Goal: Transaction & Acquisition: Purchase product/service

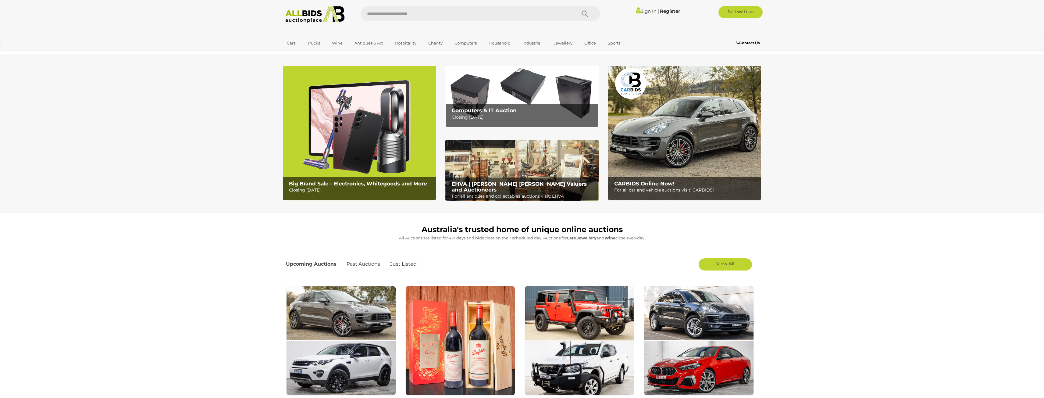
click at [639, 10] on link "Sign In" at bounding box center [646, 11] width 21 height 6
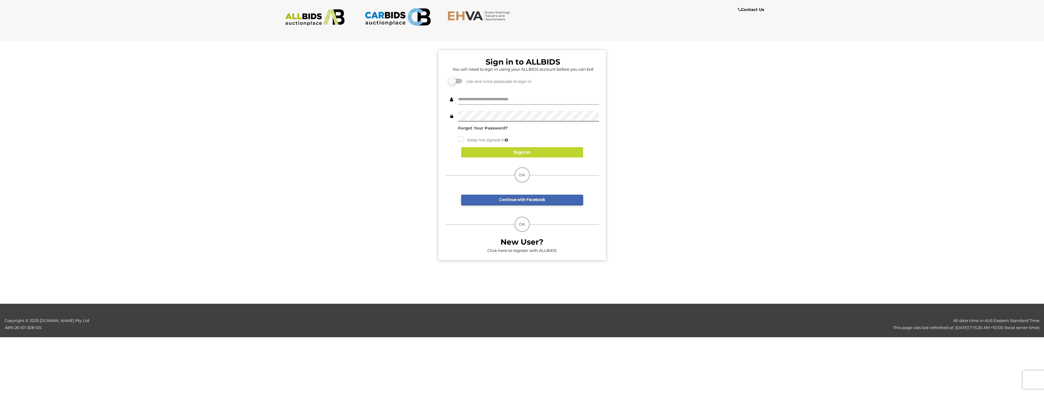
click at [484, 102] on input "text" at bounding box center [528, 99] width 141 height 11
type input "**********"
click at [557, 155] on button "Sign In" at bounding box center [522, 152] width 122 height 11
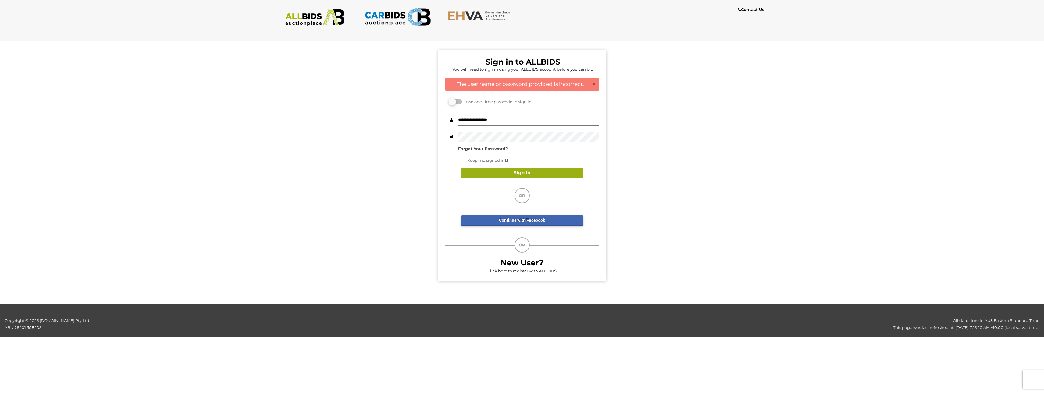
click at [506, 176] on button "Sign In" at bounding box center [522, 173] width 122 height 11
click at [457, 103] on label at bounding box center [456, 101] width 12 height 5
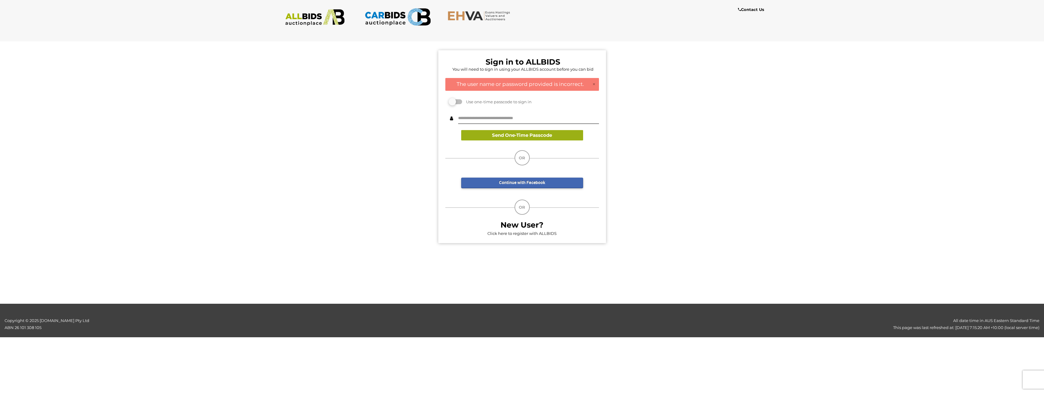
click at [550, 138] on button "Send One-Time Passcode" at bounding box center [522, 135] width 122 height 11
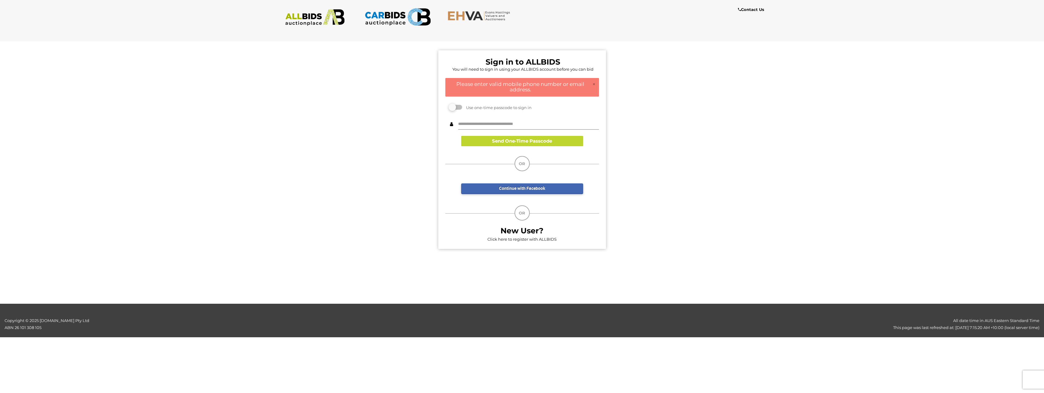
click at [515, 125] on input "text" at bounding box center [528, 124] width 141 height 11
click at [549, 137] on button "Send One-Time Passcode" at bounding box center [522, 141] width 122 height 11
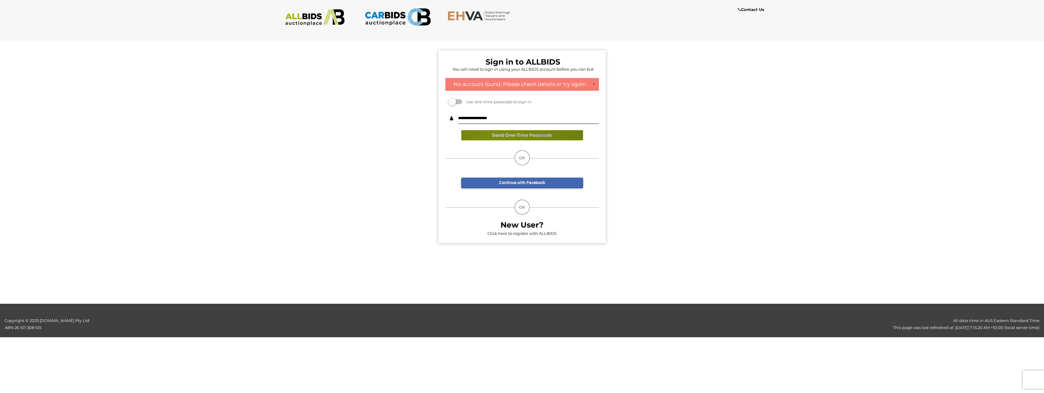
click at [499, 134] on button "Send One-Time Passcode" at bounding box center [522, 135] width 122 height 11
click at [514, 118] on input "**********" at bounding box center [528, 118] width 141 height 11
drag, startPoint x: 517, startPoint y: 118, endPoint x: 423, endPoint y: 116, distance: 94.0
click at [424, 115] on div "Sign in to ALLBIDS You will need to sign in using your ALLBIDS account before y…" at bounding box center [522, 144] width 1054 height 214
click at [513, 117] on input "**********" at bounding box center [528, 118] width 141 height 11
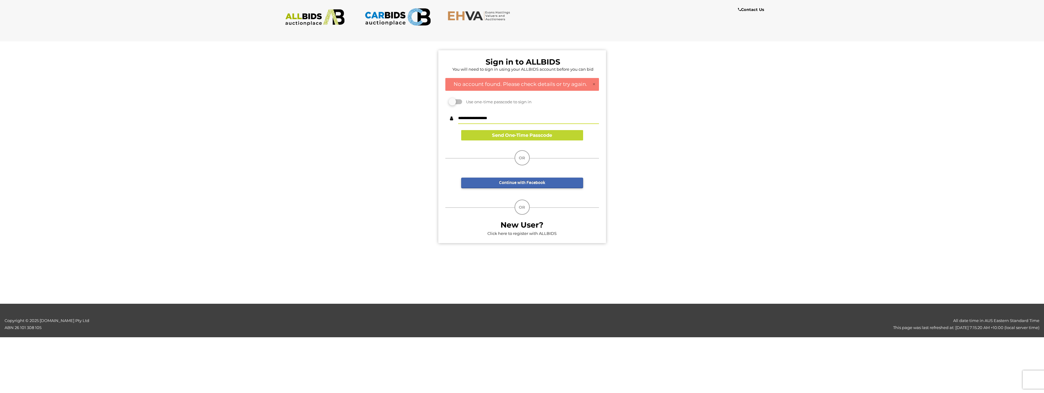
drag, startPoint x: 512, startPoint y: 117, endPoint x: 250, endPoint y: 117, distance: 262.2
click at [272, 120] on div "Sign in to ALLBIDS You will need to sign in using your ALLBIDS account before y…" at bounding box center [522, 144] width 1054 height 214
type input "**********"
click at [533, 133] on button "Send One-Time Passcode" at bounding box center [522, 135] width 122 height 11
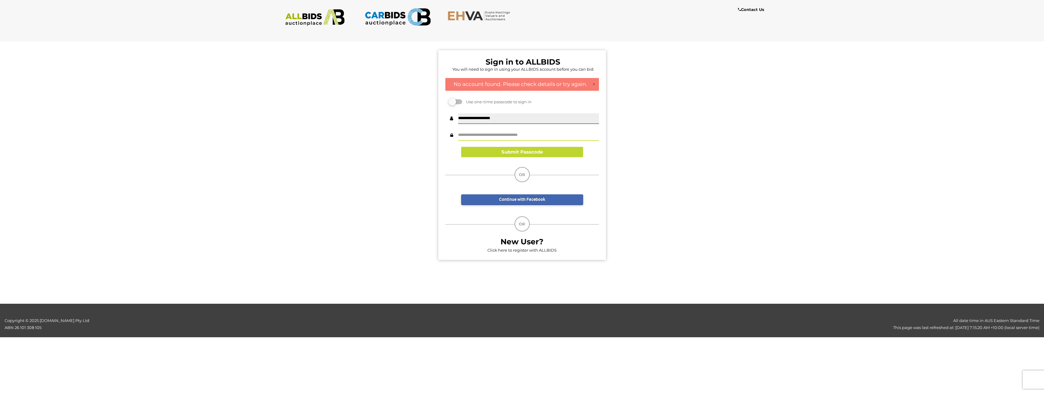
click at [497, 133] on input "text" at bounding box center [528, 135] width 141 height 11
paste input "******"
type input "******"
click at [542, 151] on button "Submit Passcode" at bounding box center [522, 152] width 122 height 11
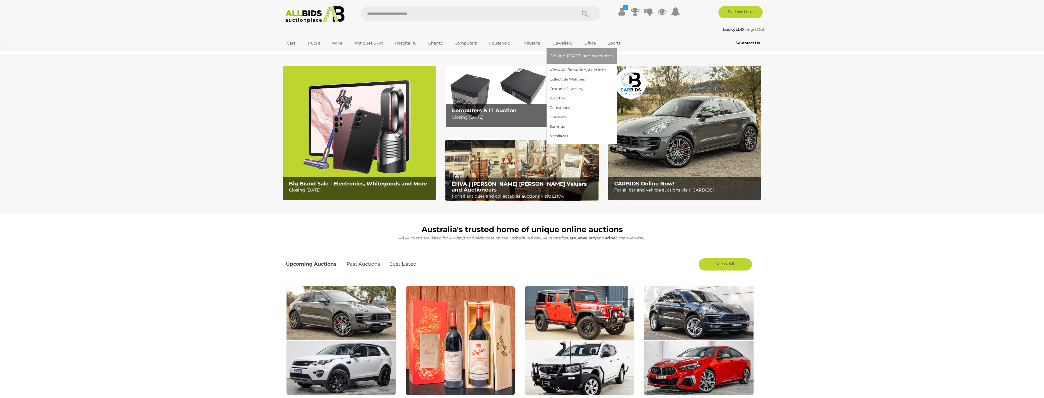
click at [559, 45] on link "Jewellery" at bounding box center [563, 43] width 27 height 10
click at [605, 58] on span "Closing [DATE] and Weekends" at bounding box center [582, 55] width 64 height 5
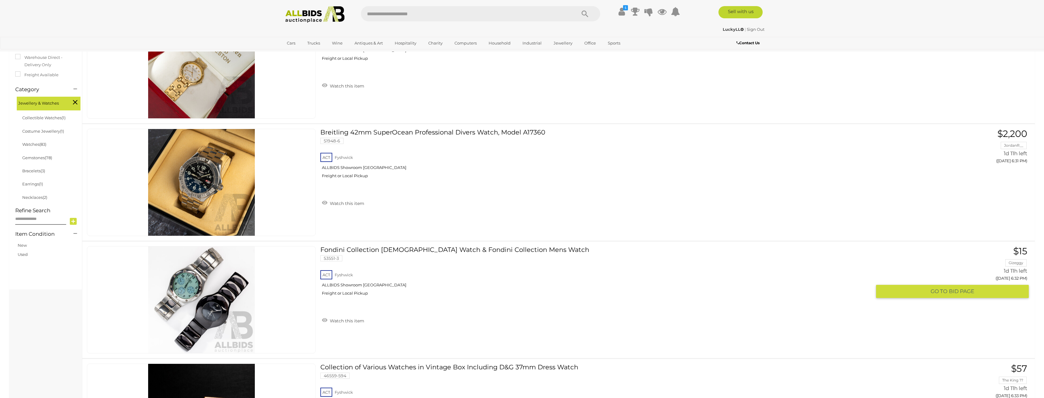
scroll to position [91, 0]
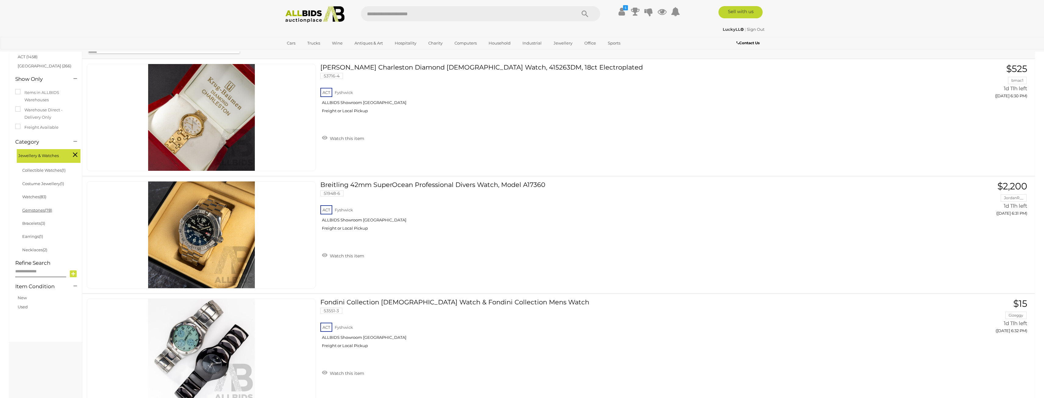
click at [35, 209] on link "Gemstones (78)" at bounding box center [37, 210] width 30 height 5
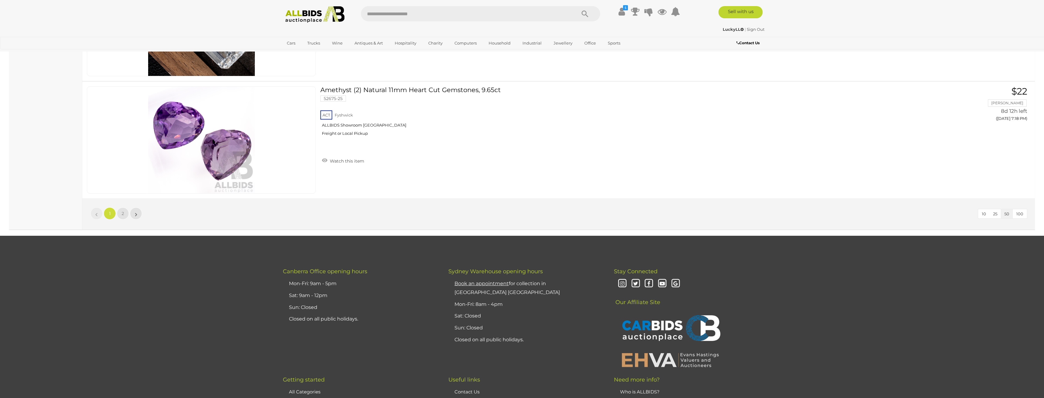
scroll to position [5698, 0]
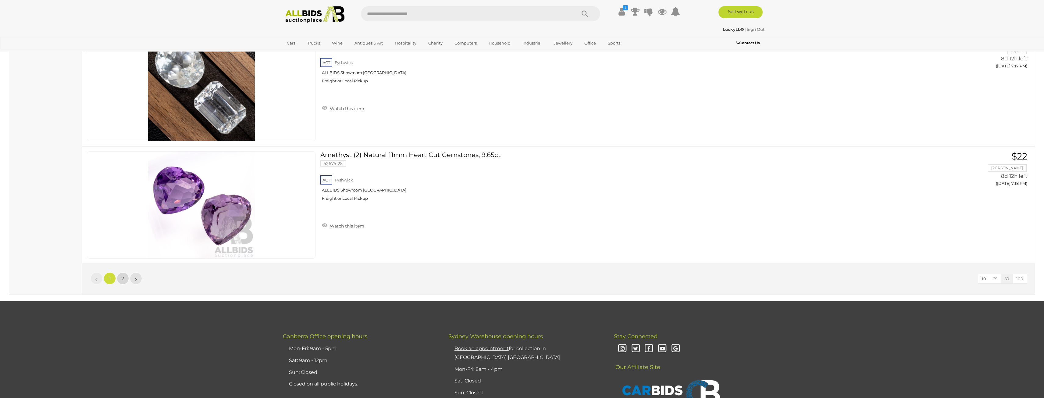
click at [123, 274] on link "2" at bounding box center [123, 278] width 12 height 12
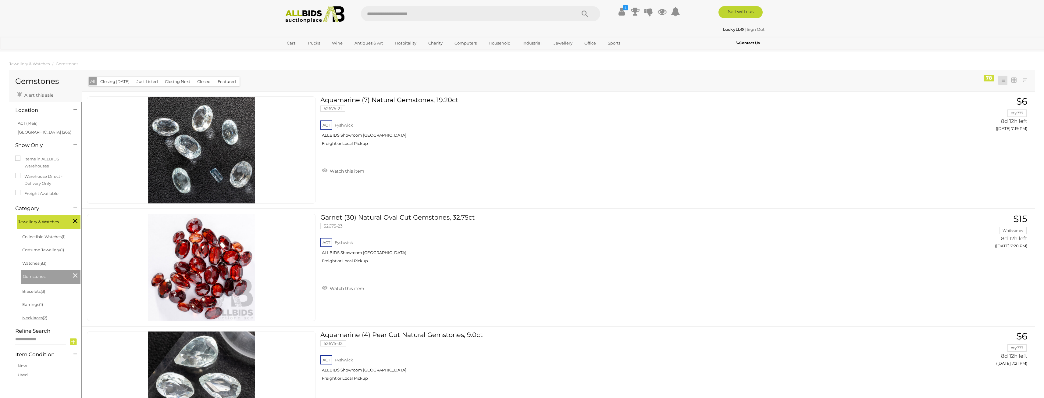
click at [27, 318] on link "Necklaces (2)" at bounding box center [34, 317] width 25 height 5
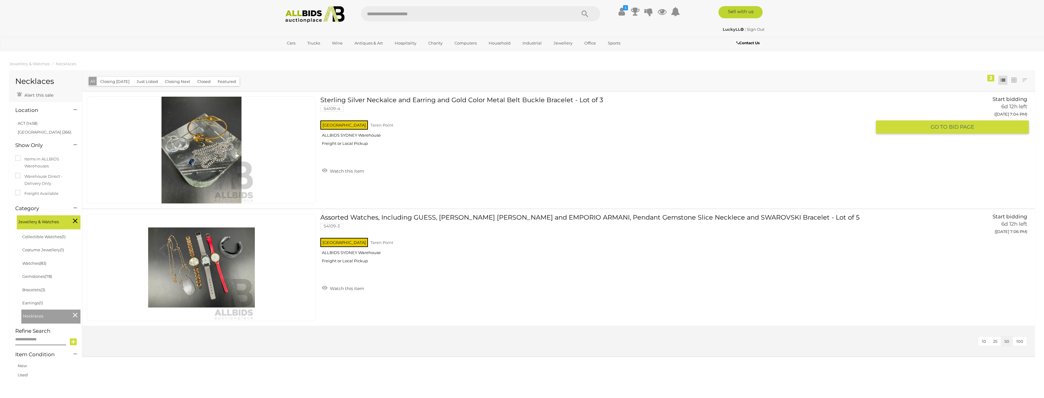
click at [194, 166] on img at bounding box center [201, 150] width 107 height 107
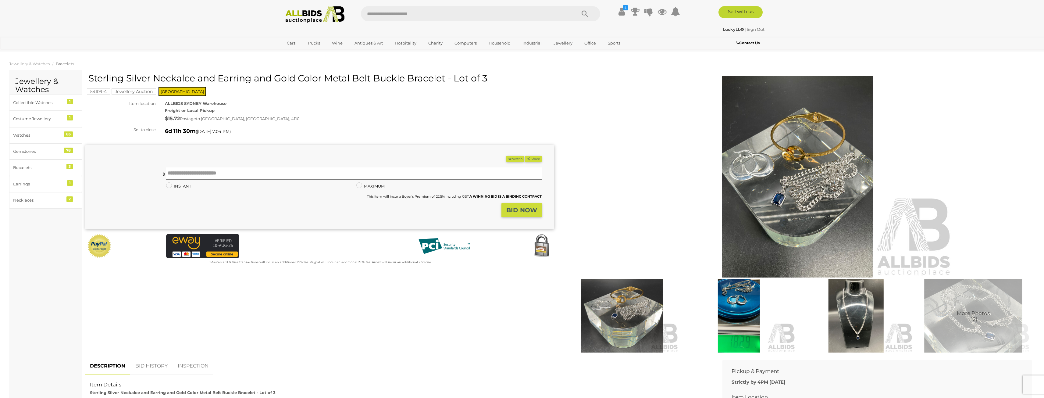
click at [781, 197] on img at bounding box center [798, 176] width 312 height 201
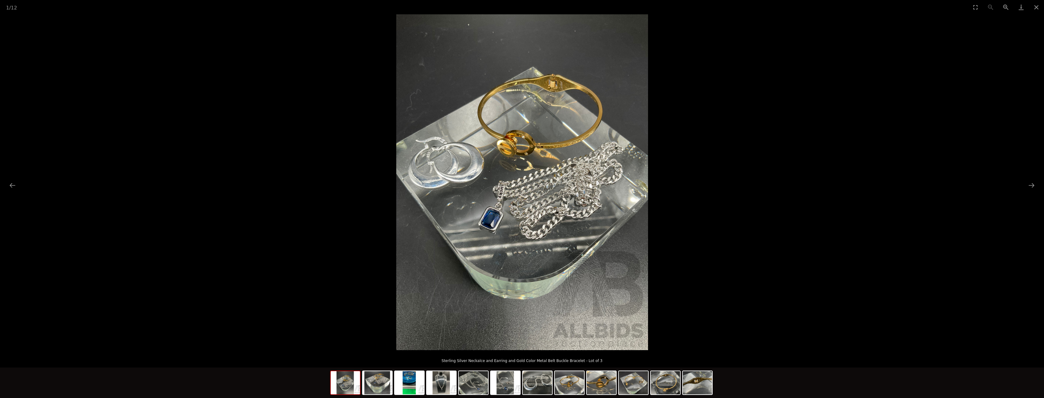
click at [781, 197] on picture at bounding box center [522, 182] width 1044 height 336
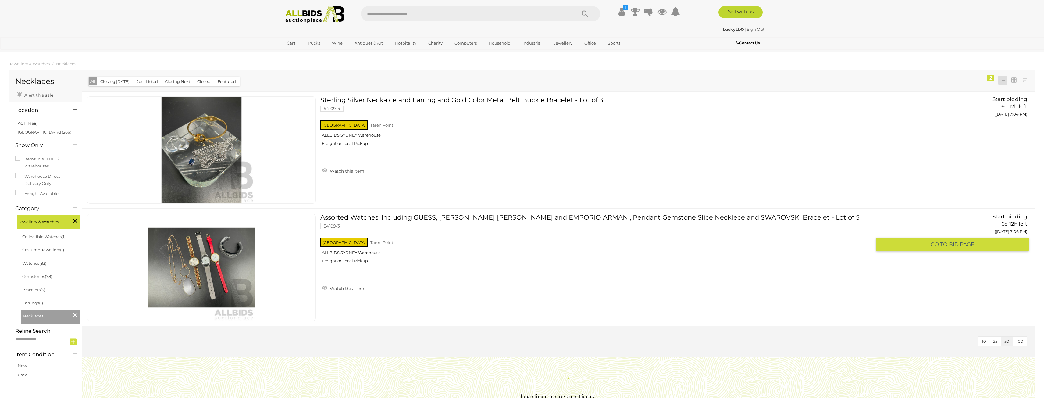
scroll to position [60, 0]
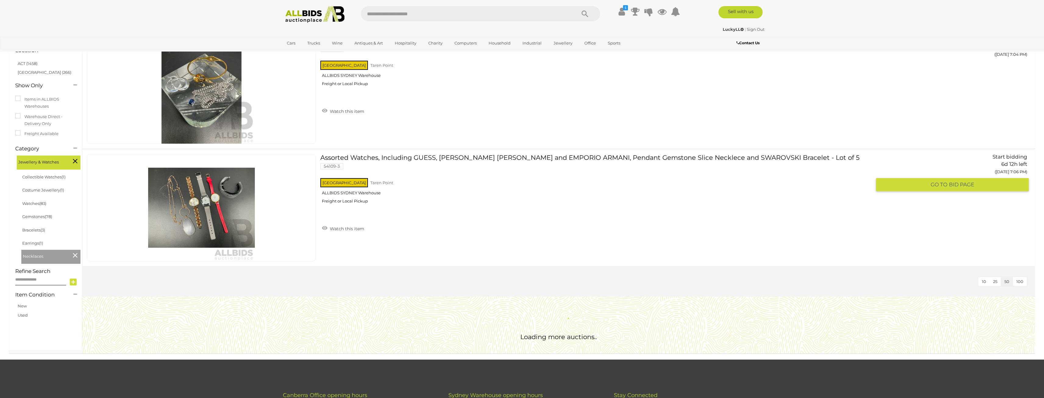
click at [192, 211] on img at bounding box center [201, 207] width 107 height 107
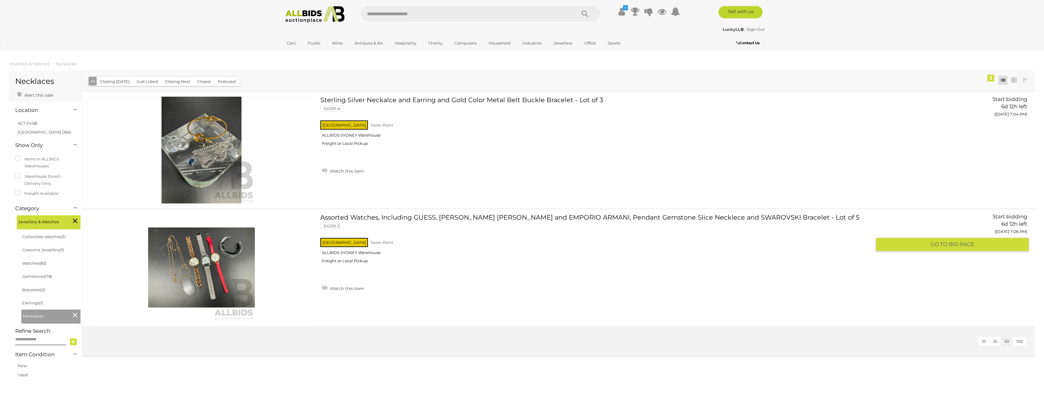
scroll to position [60, 0]
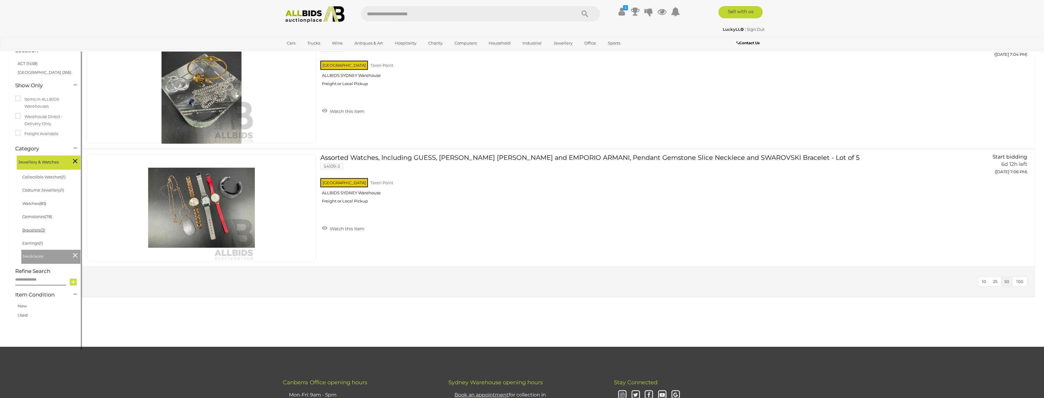
click at [31, 228] on link "Bracelets (3)" at bounding box center [33, 229] width 23 height 5
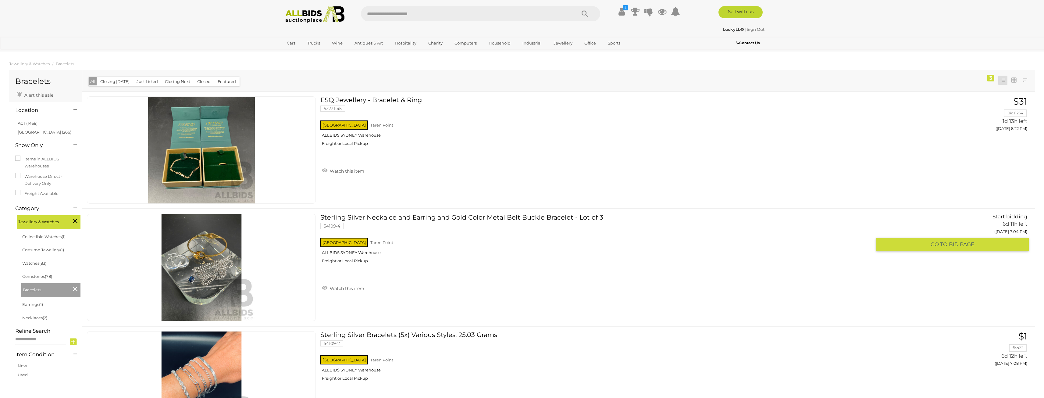
scroll to position [183, 0]
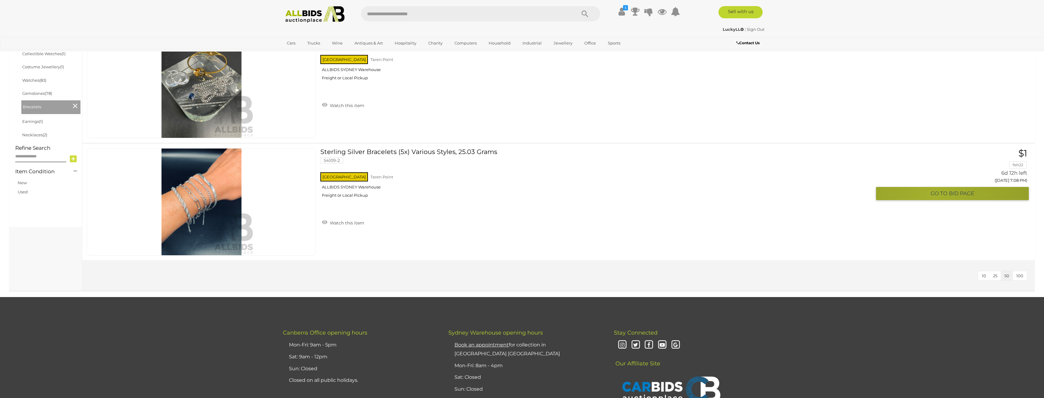
click at [935, 198] on button "GO TO BID PAGE" at bounding box center [952, 193] width 153 height 13
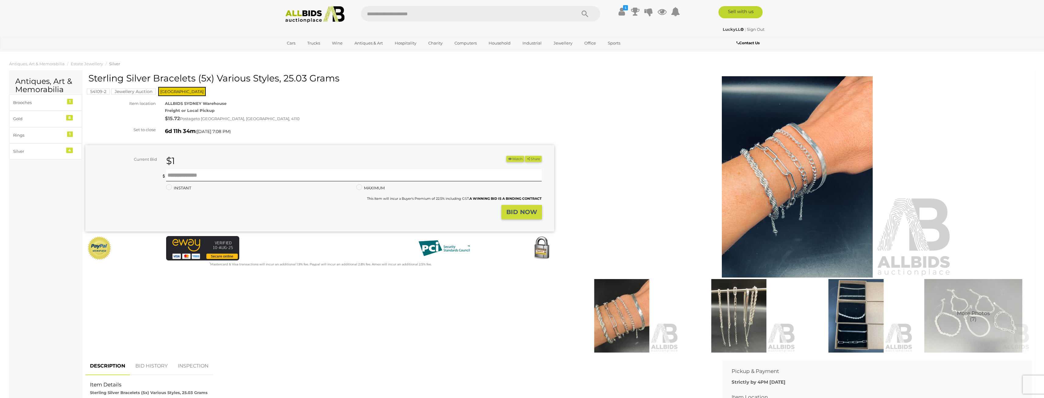
drag, startPoint x: 514, startPoint y: 160, endPoint x: 518, endPoint y: 161, distance: 4.4
click at [514, 160] on button "Watch" at bounding box center [515, 159] width 18 height 6
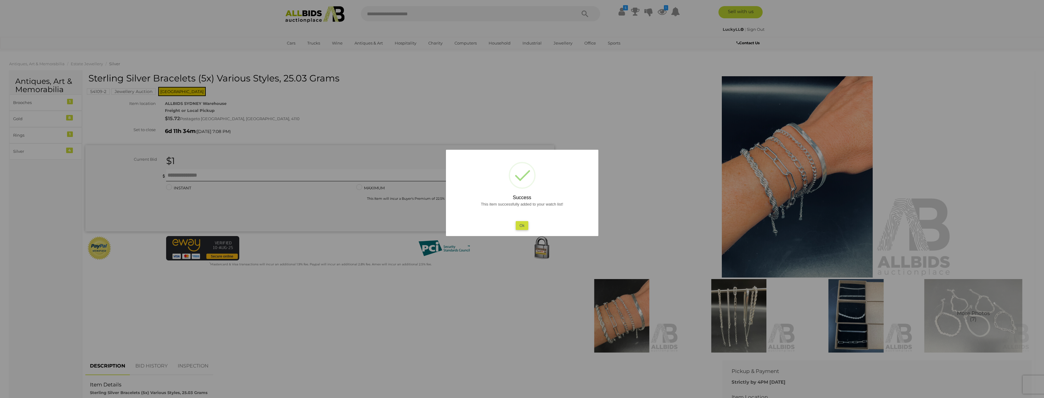
click at [523, 225] on button "Ok" at bounding box center [522, 225] width 13 height 9
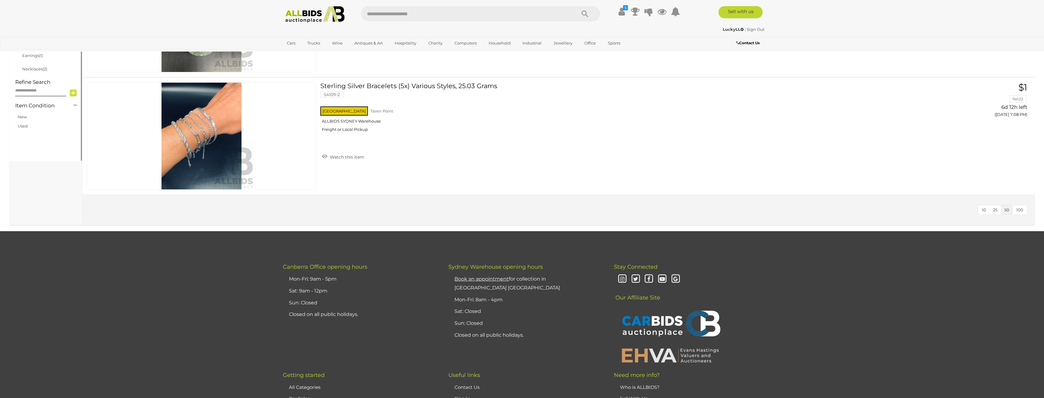
scroll to position [173, 0]
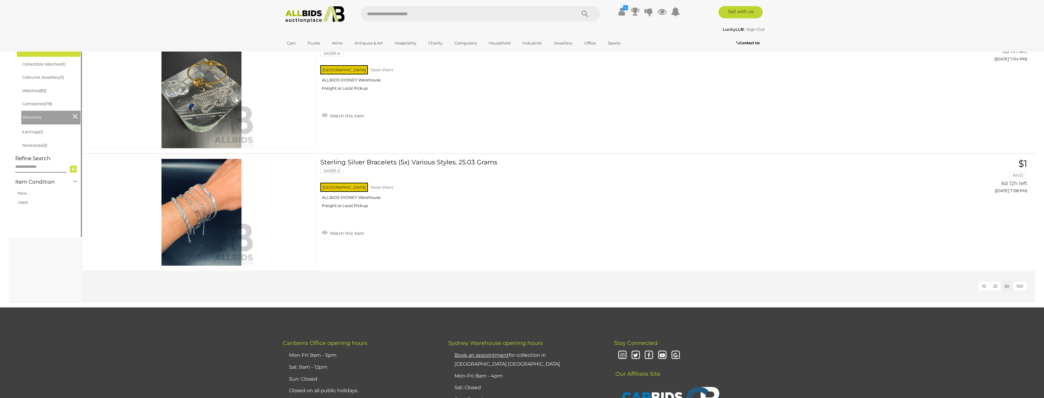
click at [24, 204] on link "Used" at bounding box center [23, 202] width 10 height 5
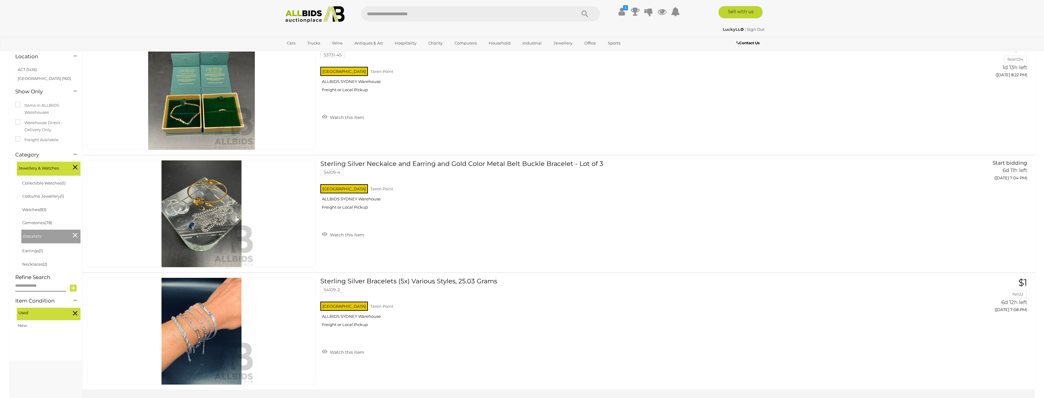
scroll to position [51, 0]
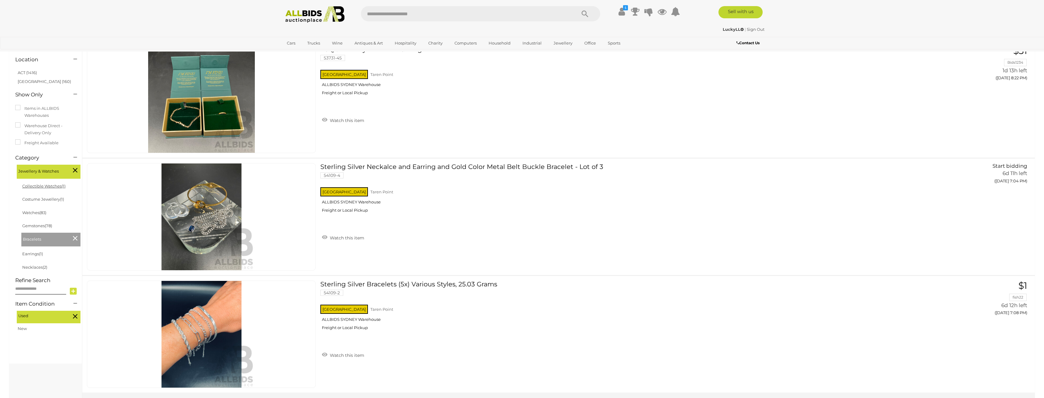
click at [52, 185] on link "Collectible Watches (1)" at bounding box center [43, 186] width 43 height 5
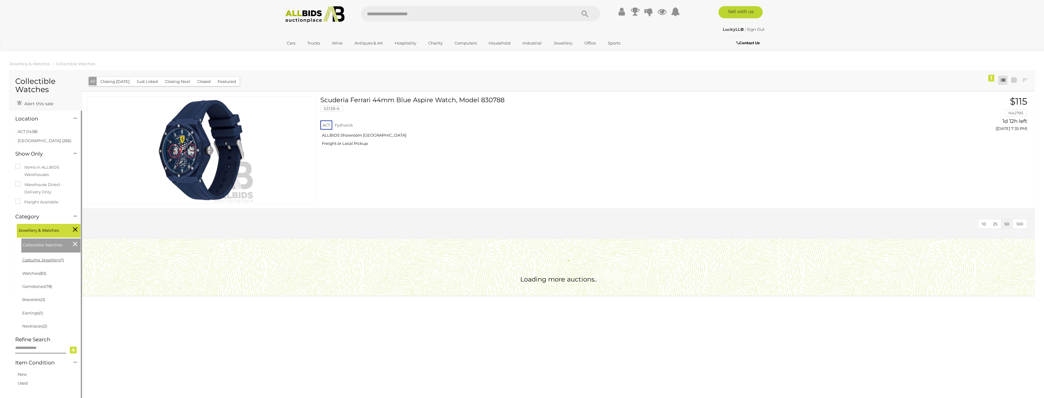
click at [35, 259] on link "Costume Jewellery (1)" at bounding box center [43, 259] width 42 height 5
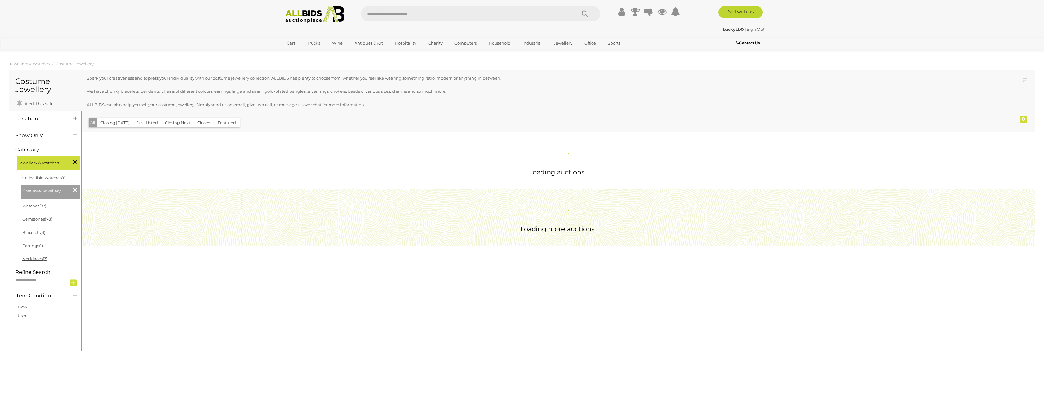
click at [31, 260] on ul "Collectible Watches (1) Costume Jewellery Watches (83) (78) (3) (1) (2)" at bounding box center [51, 218] width 61 height 94
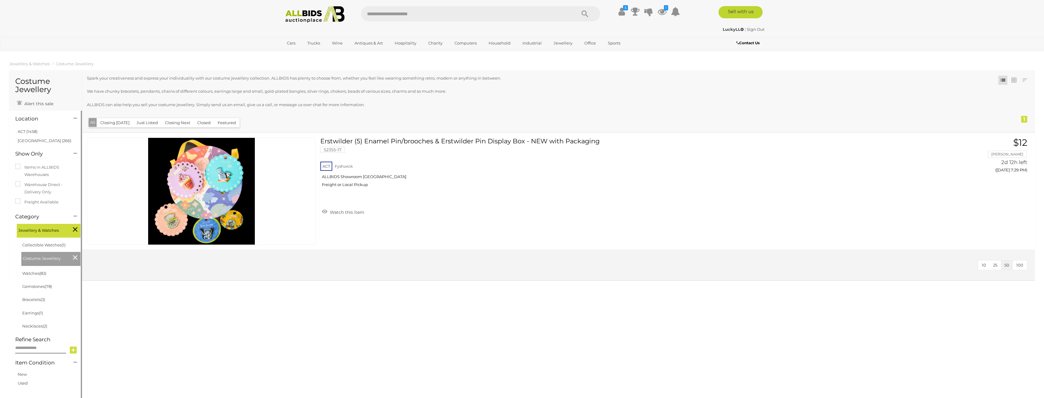
click at [54, 249] on li "Collectible Watches (1)" at bounding box center [50, 244] width 59 height 13
click at [52, 247] on link "Collectible Watches (1)" at bounding box center [43, 244] width 43 height 5
click at [40, 324] on link "Necklaces (2)" at bounding box center [34, 326] width 25 height 5
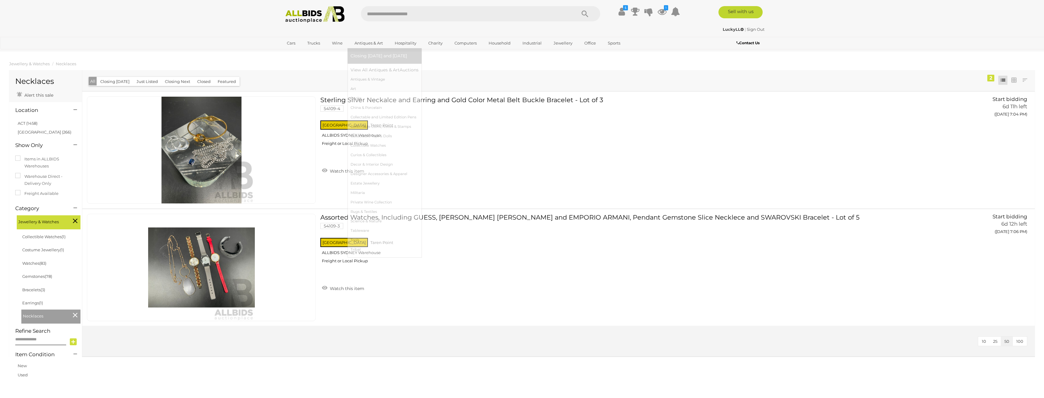
click at [366, 44] on link "Antiques & Art" at bounding box center [369, 43] width 36 height 10
click at [369, 45] on link "Antiques & Art" at bounding box center [369, 43] width 36 height 10
click at [375, 54] on span "Closing [DATE] and [DATE]" at bounding box center [379, 55] width 56 height 5
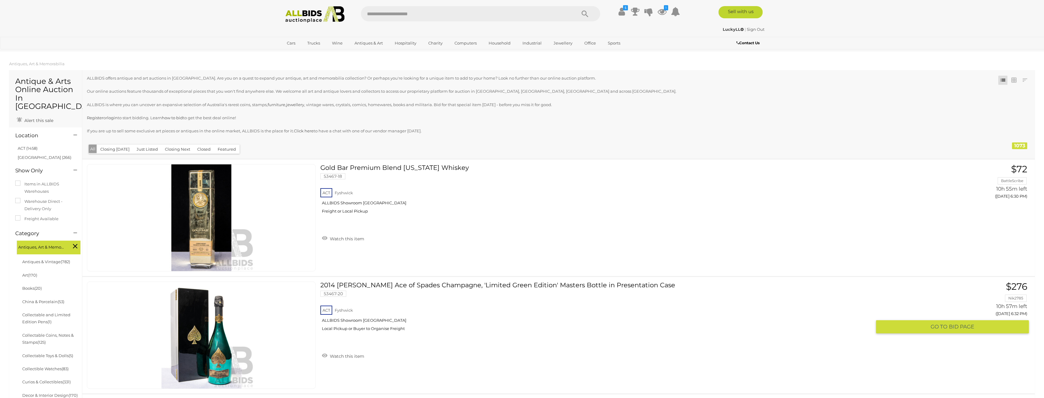
scroll to position [183, 0]
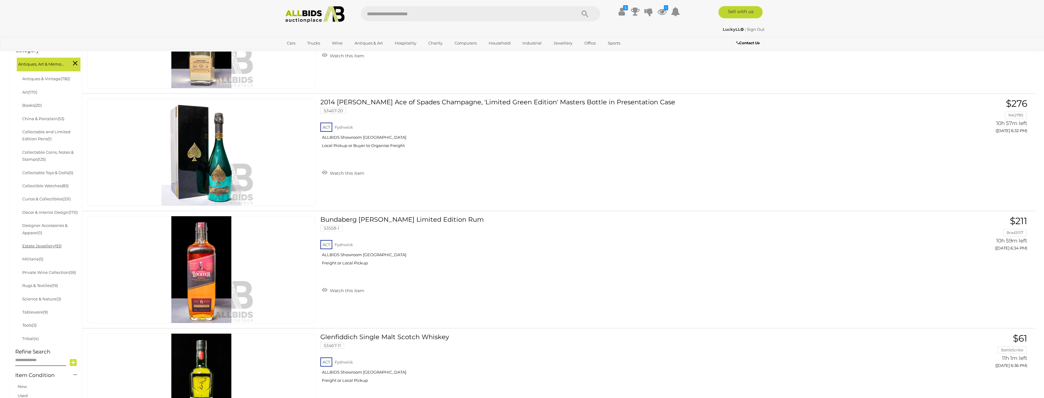
click at [48, 243] on link "Estate Jewellery (93)" at bounding box center [41, 245] width 39 height 5
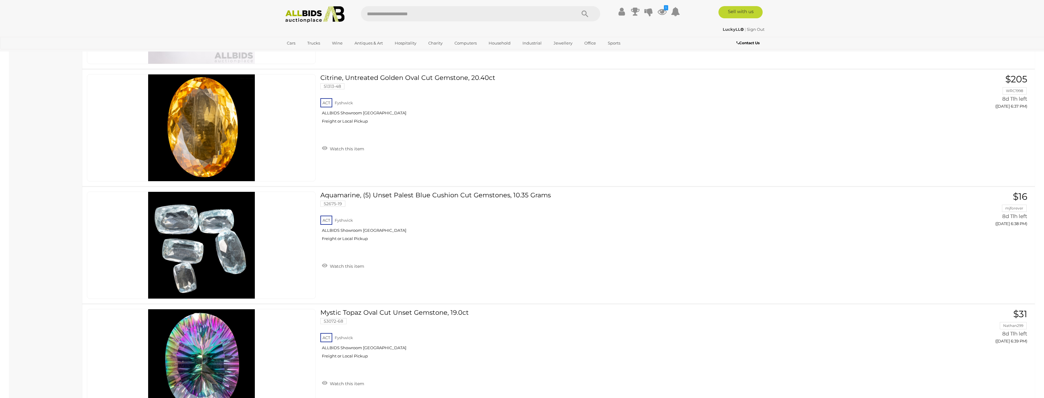
scroll to position [2879, 0]
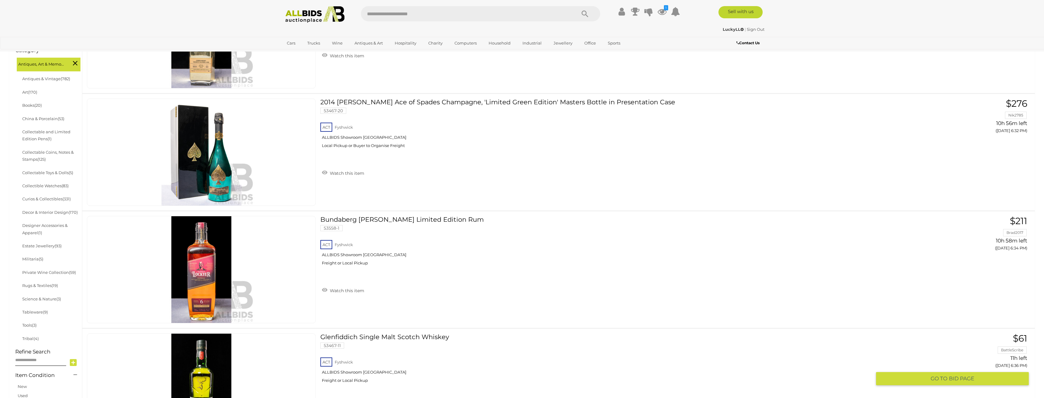
scroll to position [250, 0]
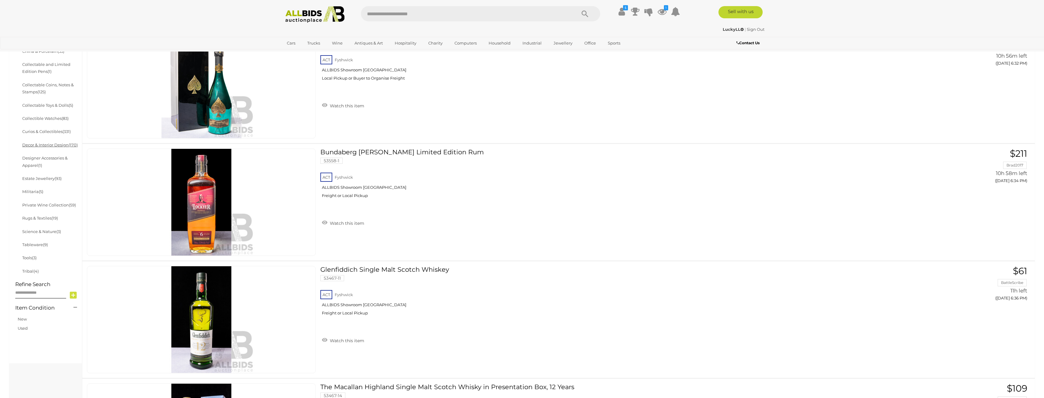
click at [58, 142] on link "Decor & Interior Design (170)" at bounding box center [49, 144] width 55 height 5
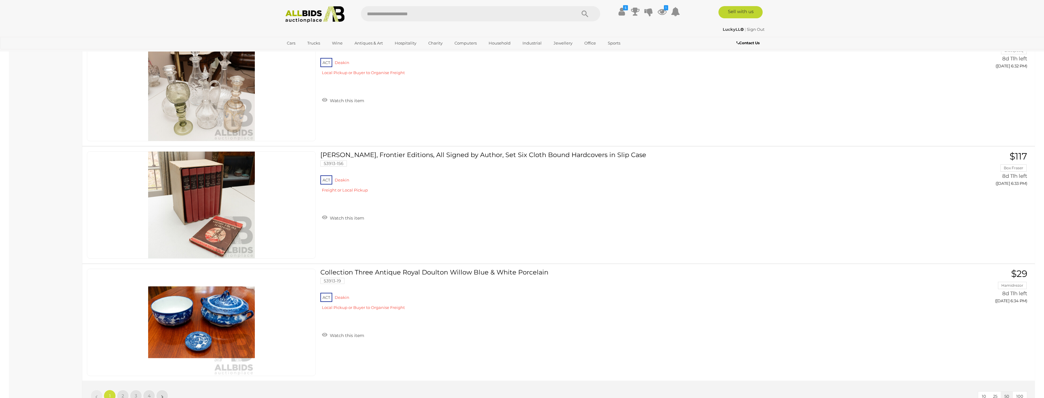
scroll to position [5824, 0]
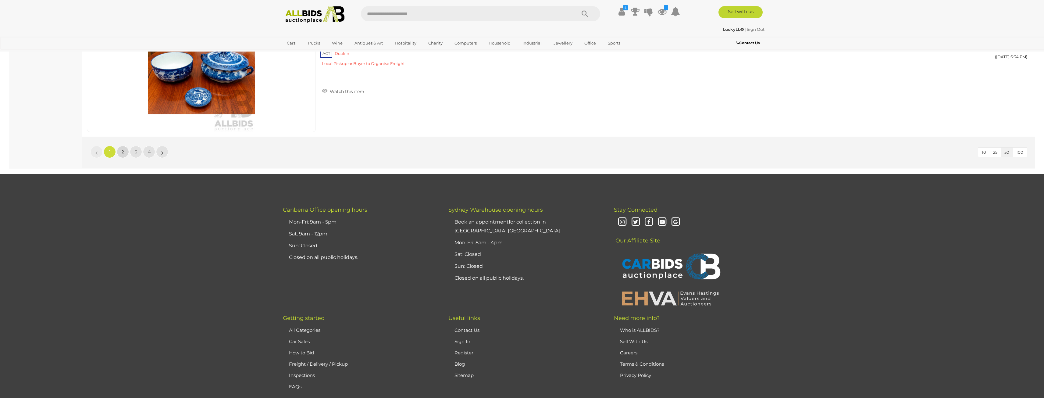
click at [122, 154] on span "2" at bounding box center [123, 151] width 2 height 5
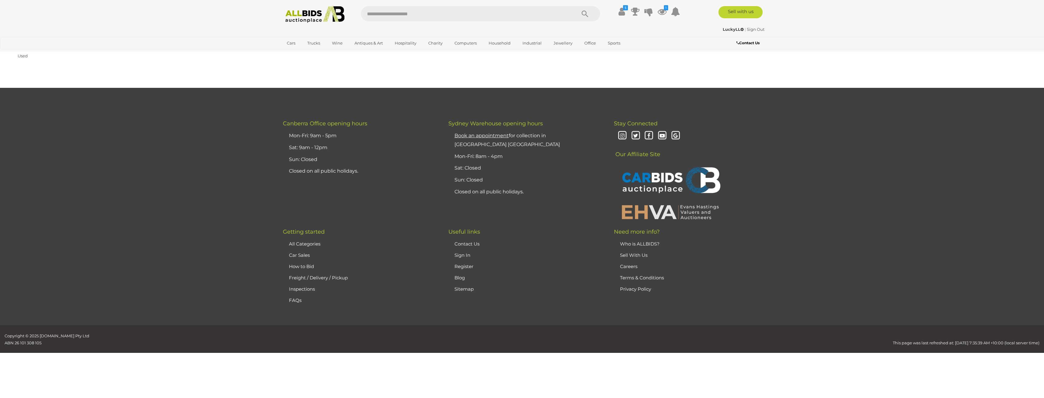
scroll to position [30, 0]
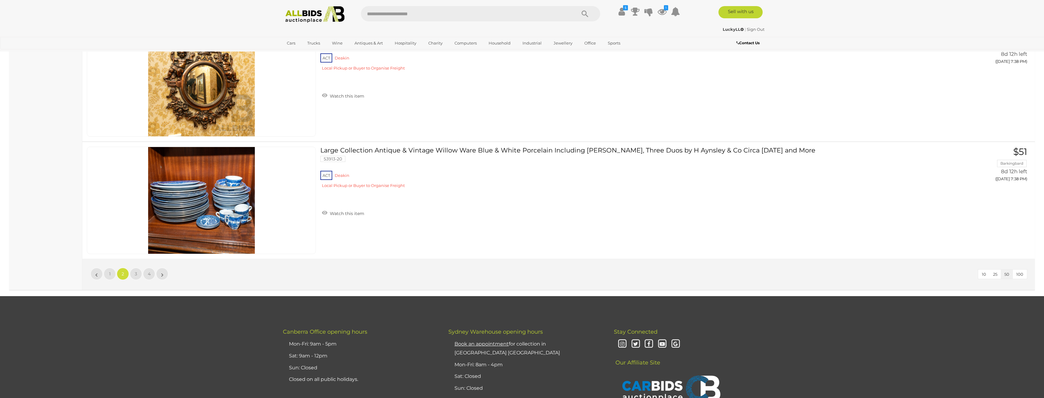
scroll to position [5854, 0]
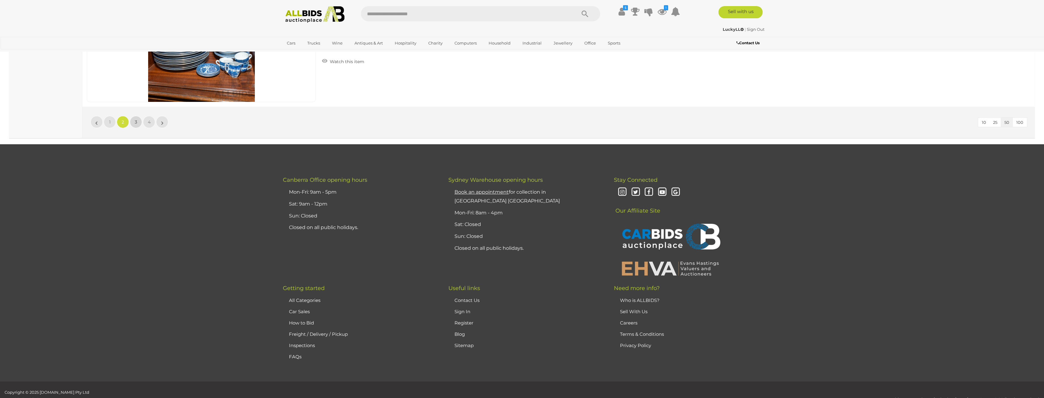
click at [140, 123] on link "3" at bounding box center [136, 122] width 12 height 12
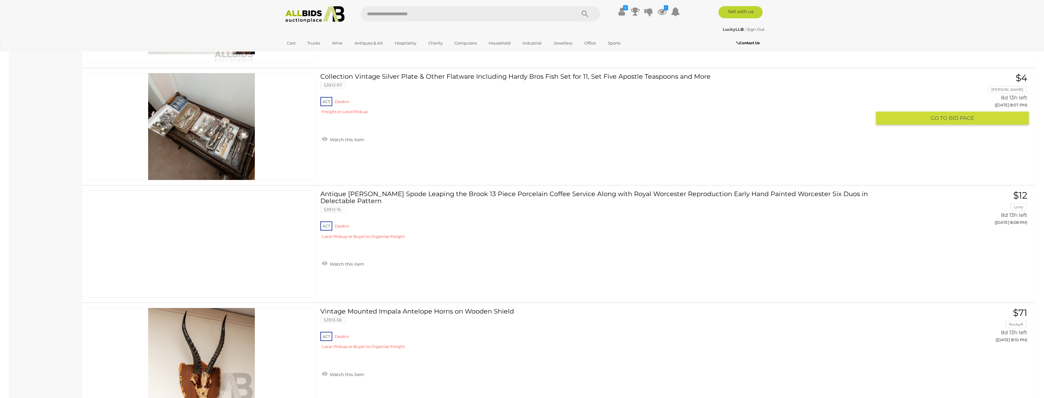
scroll to position [4116, 0]
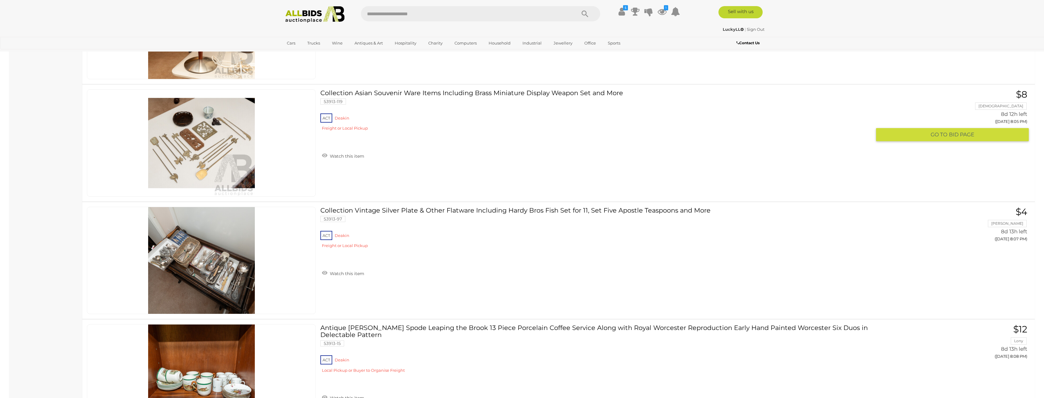
click at [210, 163] on img at bounding box center [201, 143] width 107 height 107
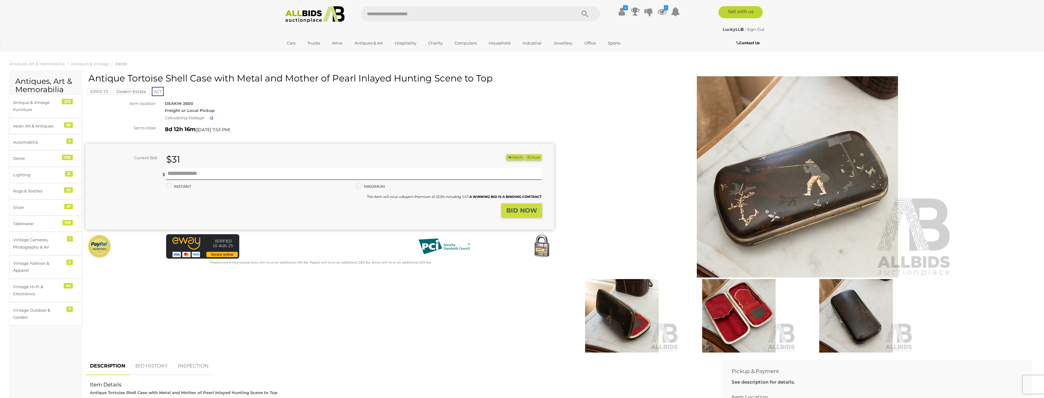
click at [514, 156] on button "Watch" at bounding box center [515, 157] width 18 height 6
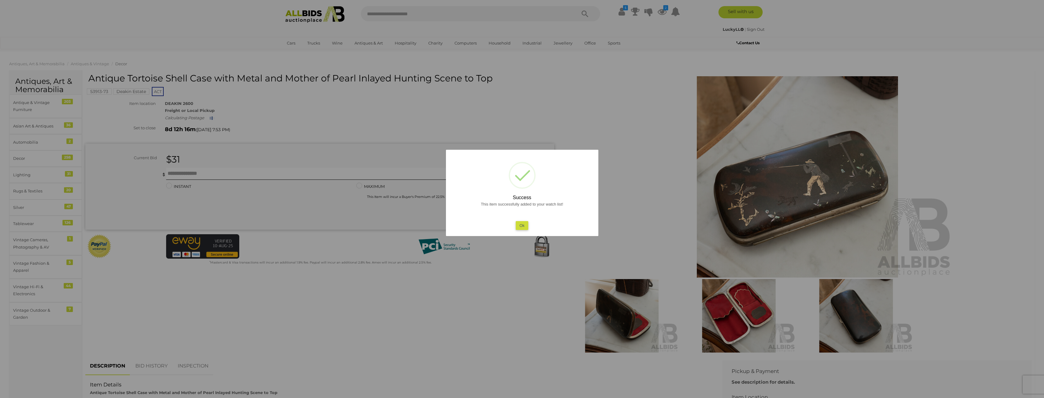
click at [524, 227] on button "Ok" at bounding box center [522, 225] width 13 height 9
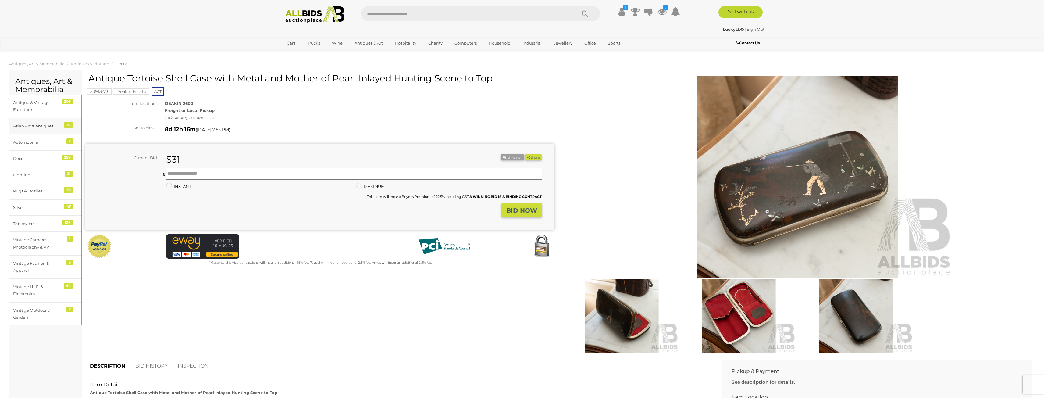
click at [23, 123] on div "Asian Art & Antiques" at bounding box center [38, 126] width 50 height 7
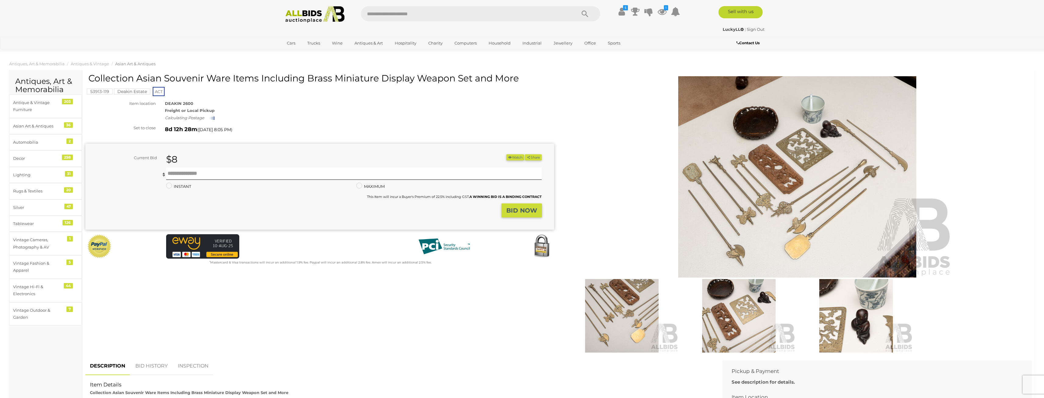
click at [779, 160] on img at bounding box center [798, 176] width 312 height 201
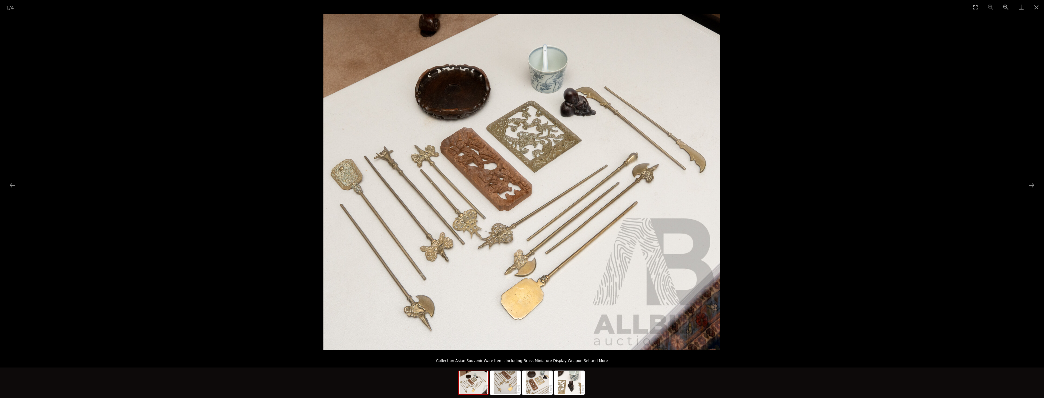
click at [835, 198] on picture at bounding box center [522, 182] width 1044 height 336
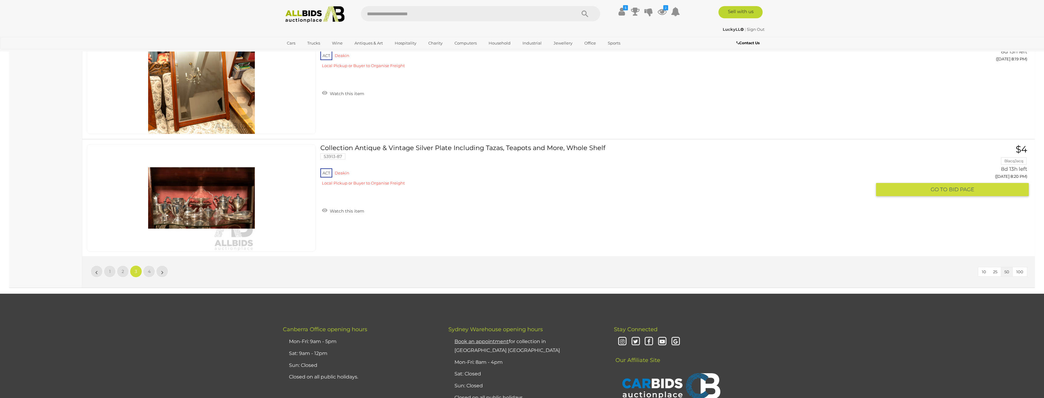
scroll to position [5827, 0]
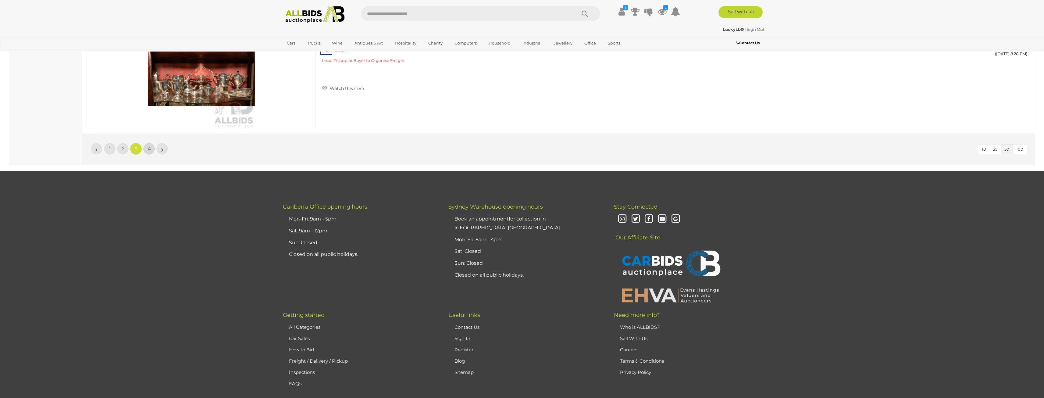
click at [151, 149] on link "4" at bounding box center [149, 149] width 12 height 12
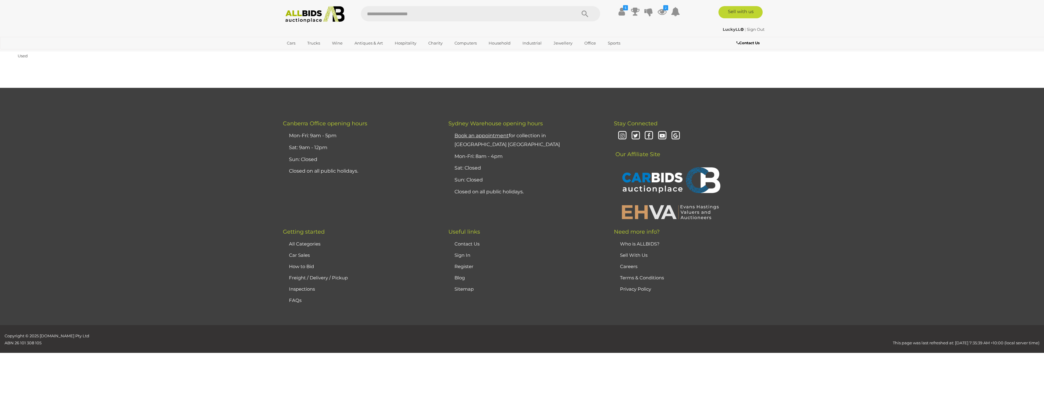
scroll to position [30, 0]
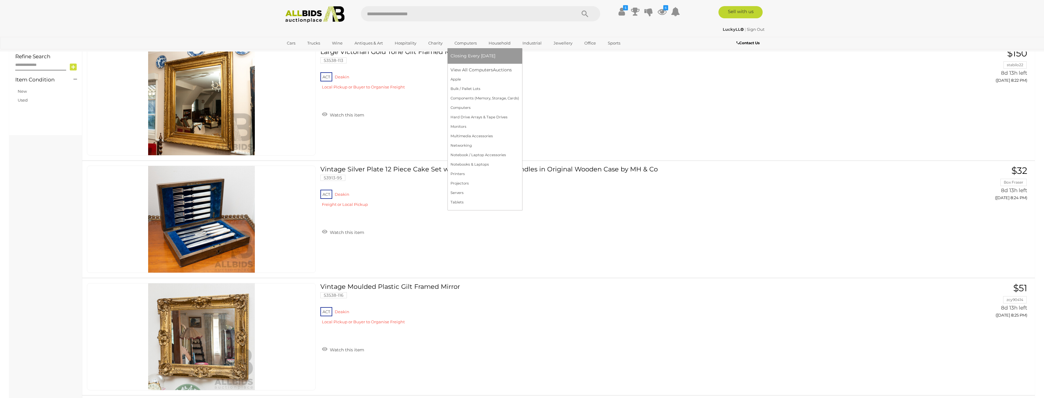
scroll to position [213, 0]
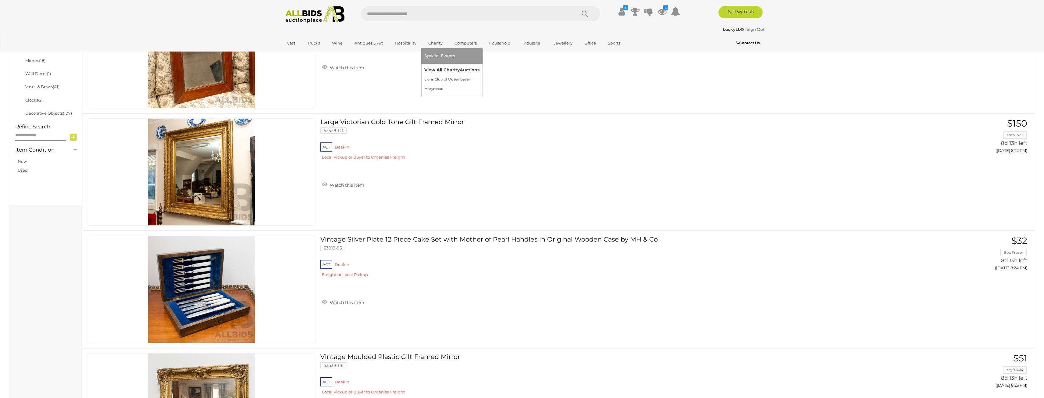
click at [433, 67] on link "View All Charity Auctions" at bounding box center [451, 69] width 55 height 9
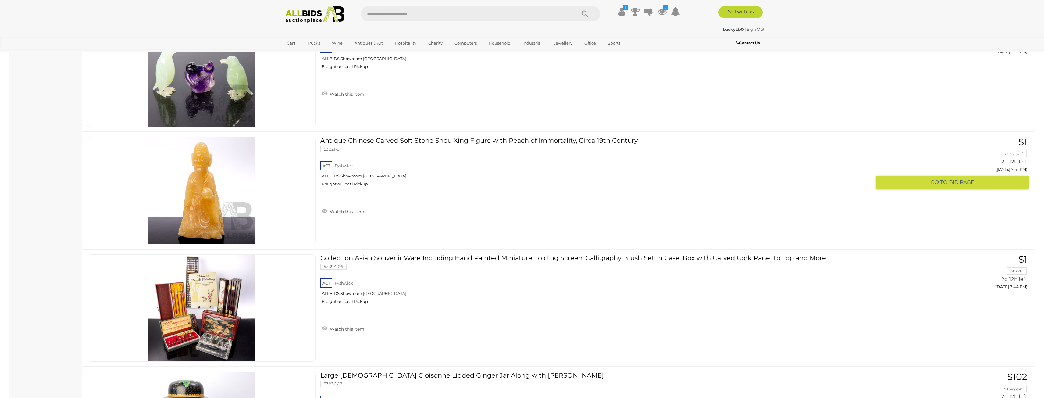
scroll to position [1385, 0]
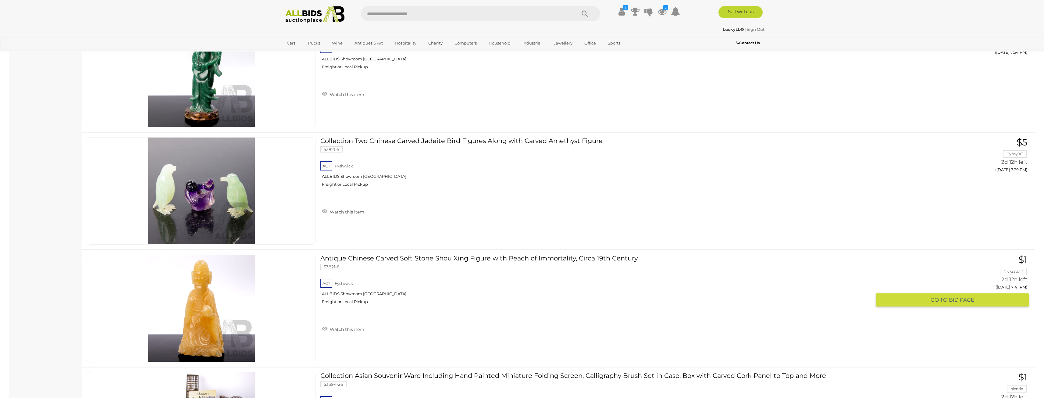
click at [197, 305] on link at bounding box center [201, 308] width 229 height 107
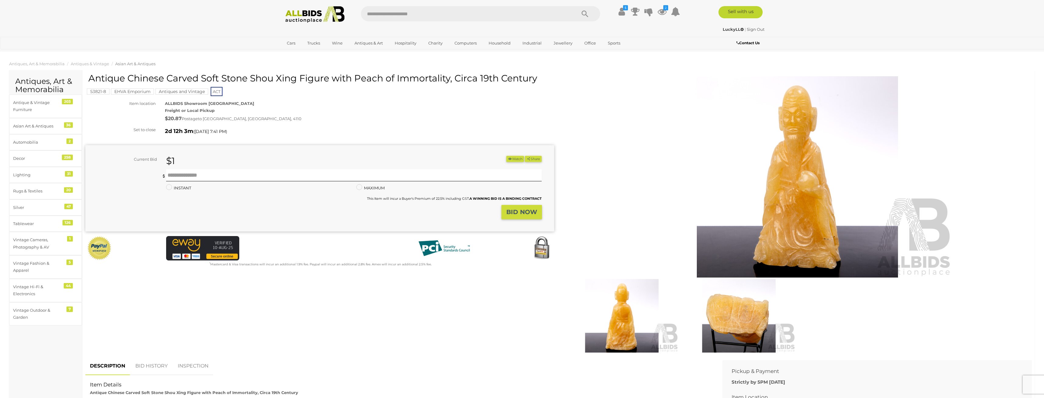
click at [512, 160] on button "Watch" at bounding box center [515, 159] width 18 height 6
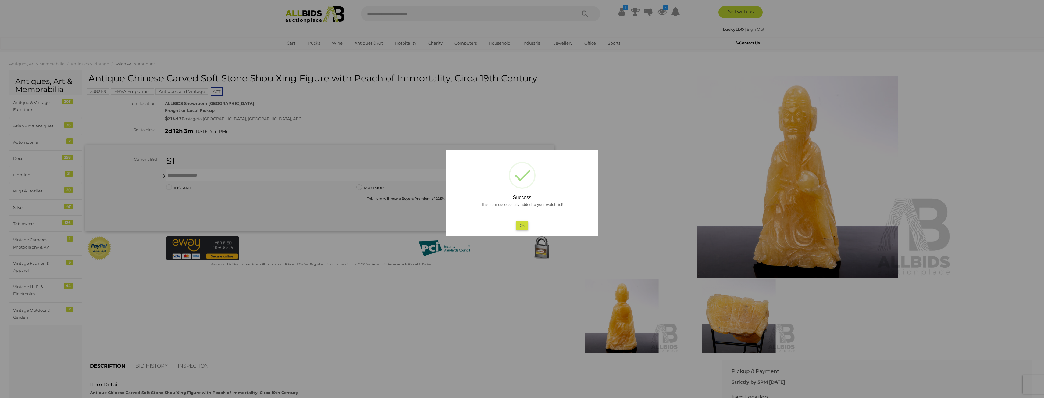
click at [519, 227] on button "Ok" at bounding box center [522, 225] width 13 height 9
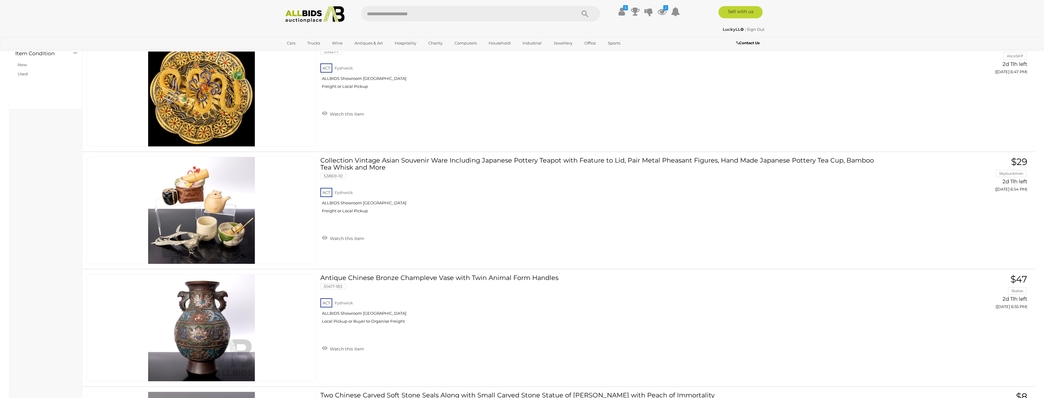
scroll to position [1603, 0]
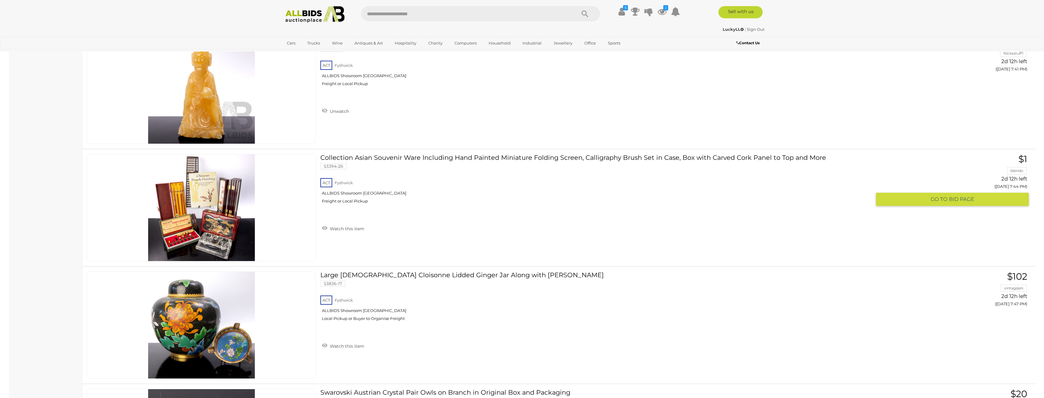
click at [202, 206] on link at bounding box center [201, 207] width 229 height 107
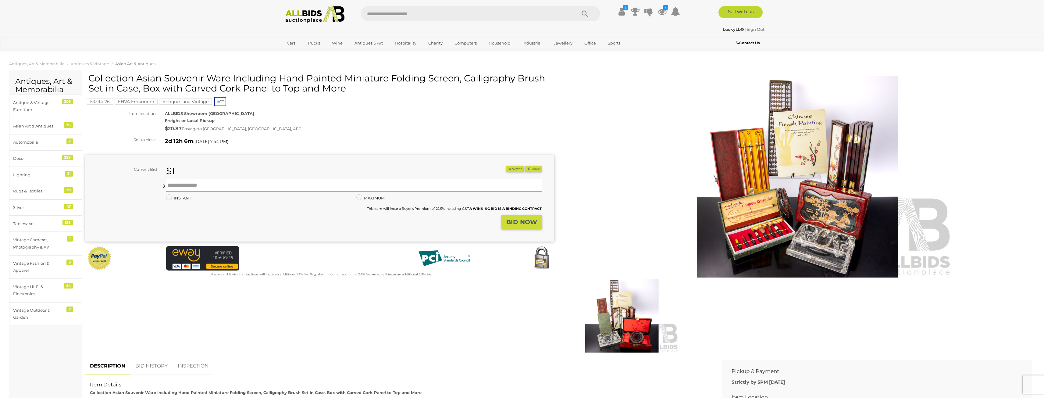
click at [763, 170] on img at bounding box center [798, 176] width 312 height 201
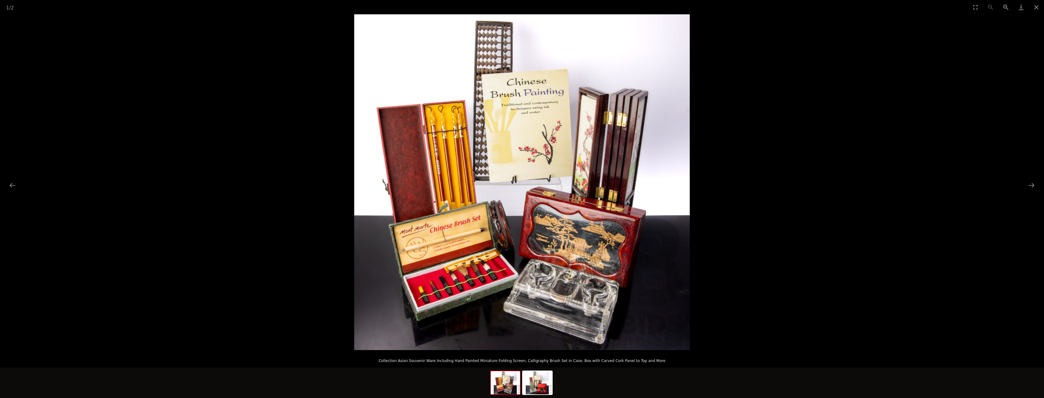
click at [182, 90] on picture at bounding box center [522, 182] width 1044 height 336
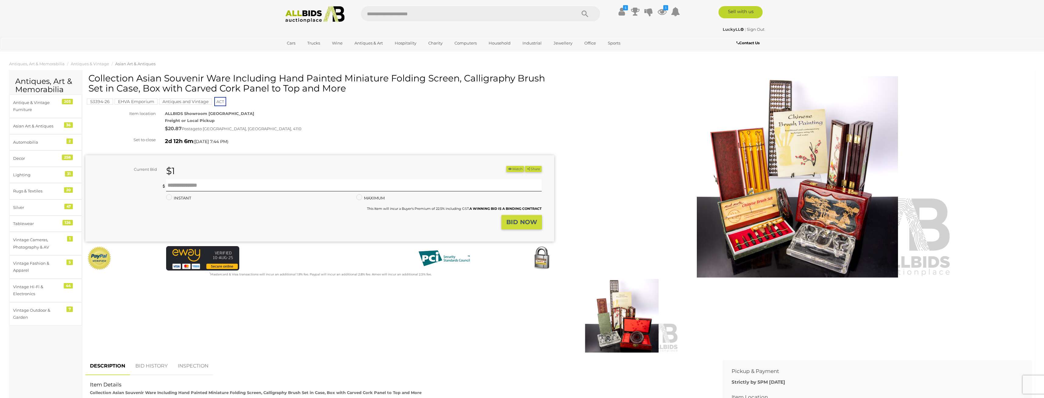
click at [511, 170] on button "Watch" at bounding box center [515, 169] width 18 height 6
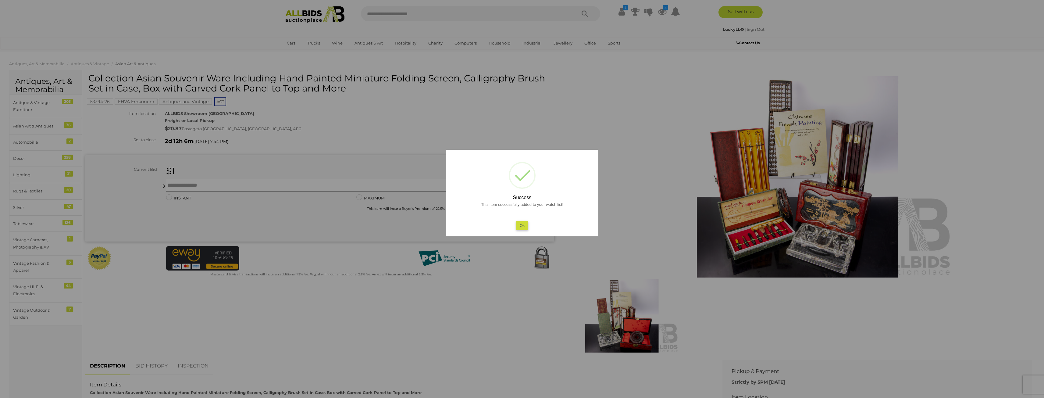
click at [515, 223] on div "This item successfully added to your watch list! Ok" at bounding box center [522, 215] width 140 height 29
click at [525, 225] on button "Ok" at bounding box center [522, 225] width 13 height 9
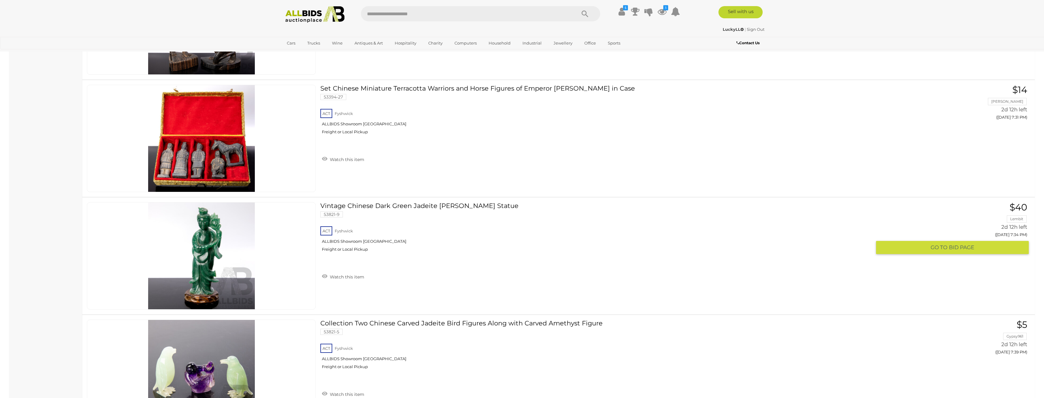
scroll to position [1202, 0]
click at [201, 231] on link at bounding box center [201, 256] width 229 height 107
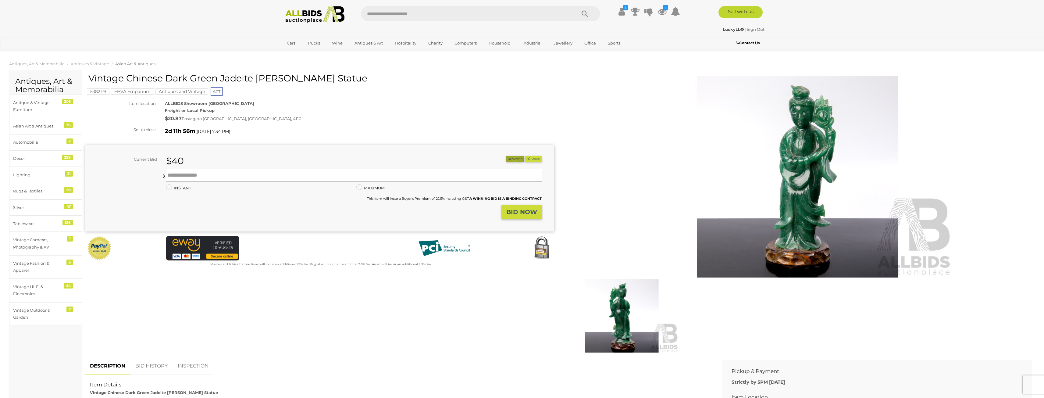
click at [512, 159] on button "Watch" at bounding box center [515, 159] width 18 height 6
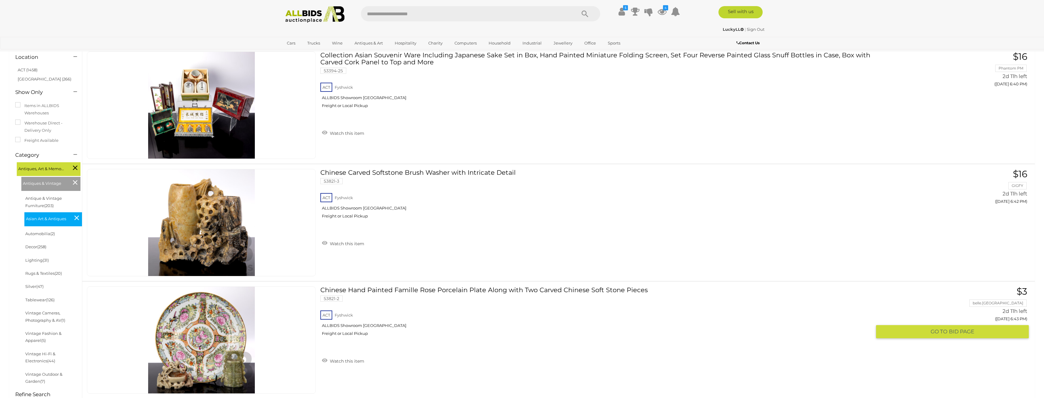
scroll to position [57, 0]
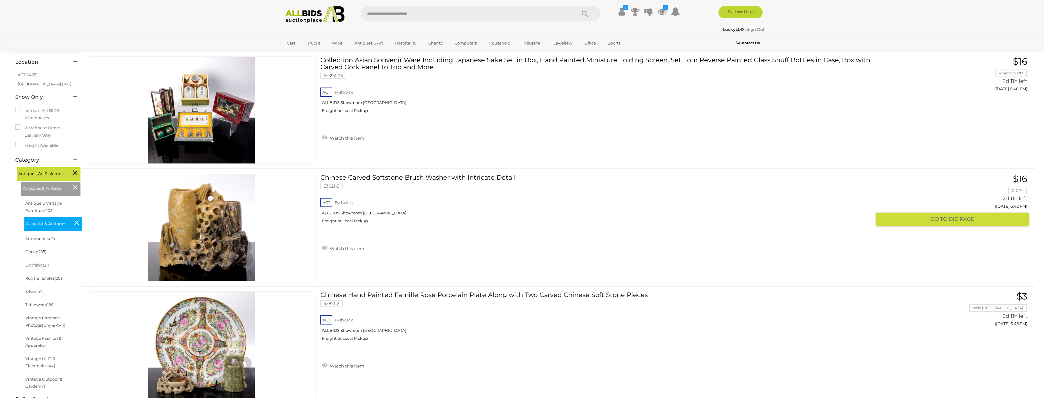
click at [197, 198] on link at bounding box center [201, 227] width 229 height 107
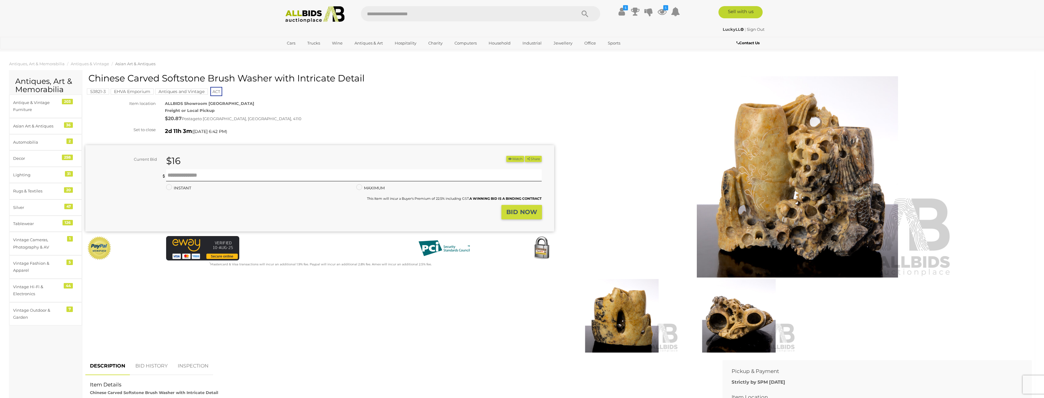
click at [513, 159] on button "Watch" at bounding box center [515, 159] width 18 height 6
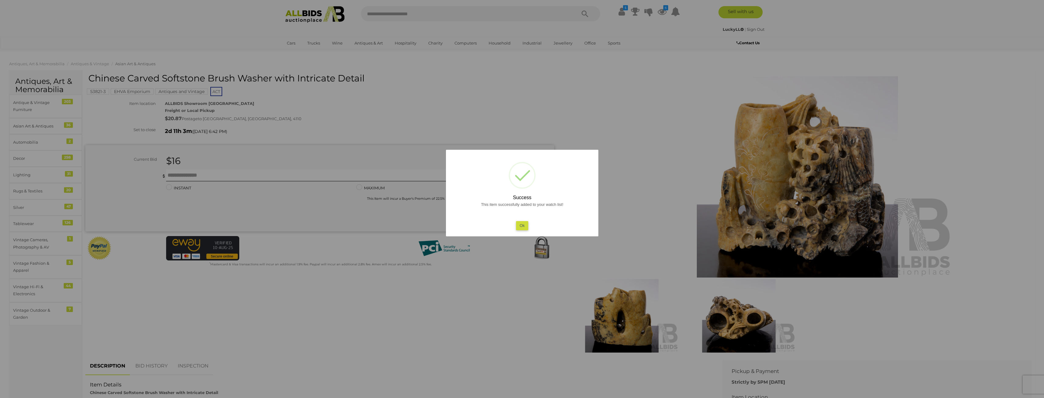
click at [517, 230] on div "? ! i Success This item successfully added to your watch list! Ok OK Cancel ×" at bounding box center [522, 193] width 152 height 87
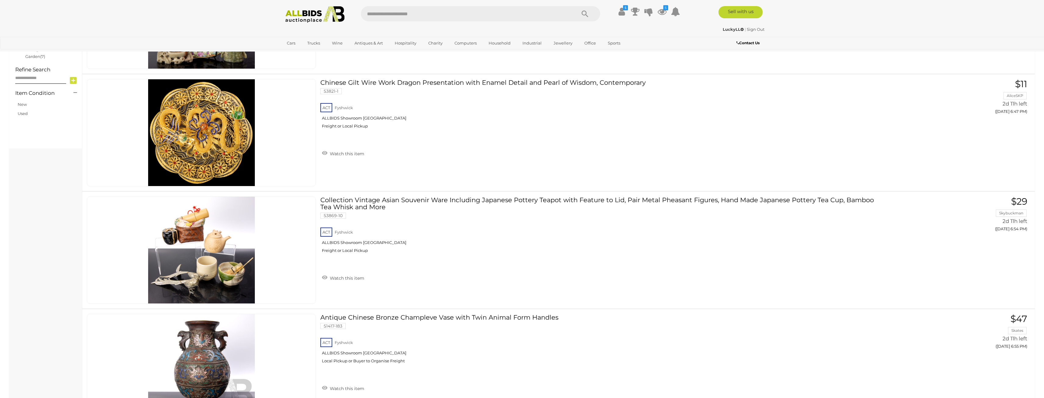
scroll to position [396, 0]
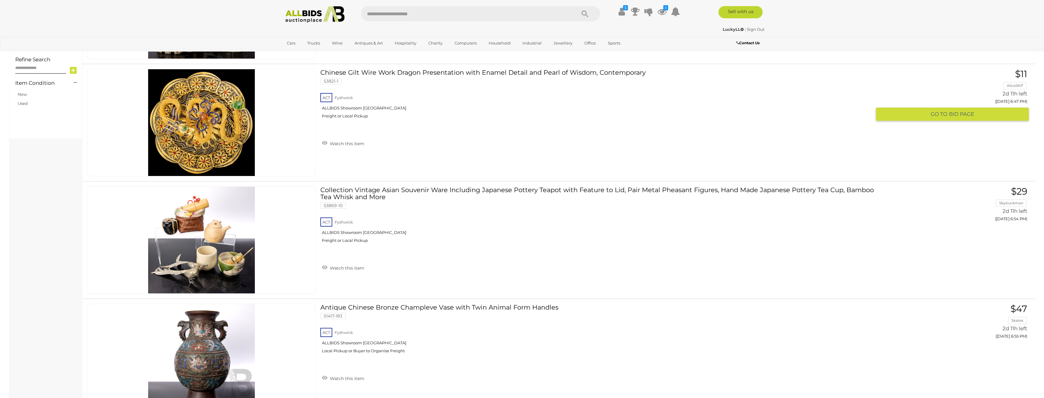
click at [191, 129] on img at bounding box center [201, 122] width 107 height 107
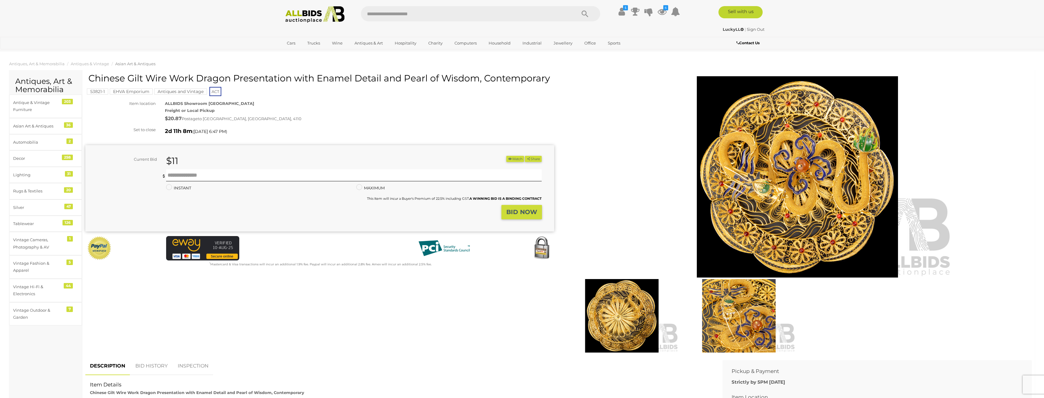
click at [775, 164] on img at bounding box center [798, 176] width 312 height 201
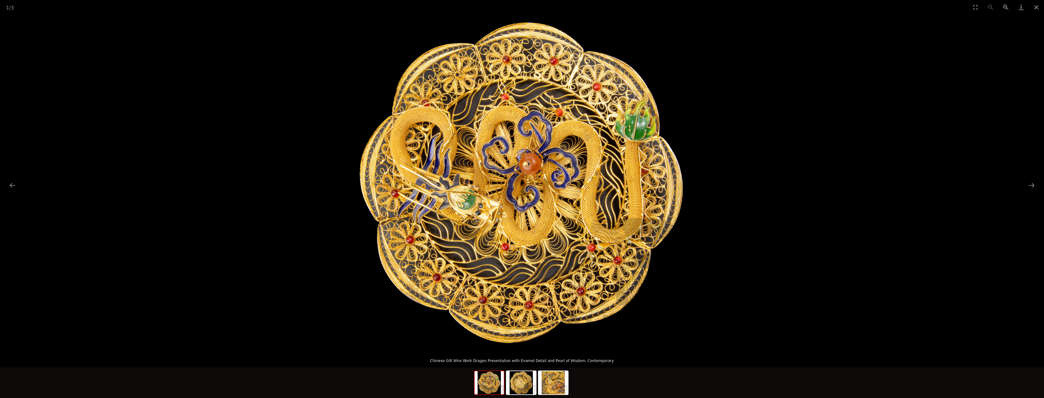
click at [722, 199] on picture at bounding box center [522, 182] width 1044 height 336
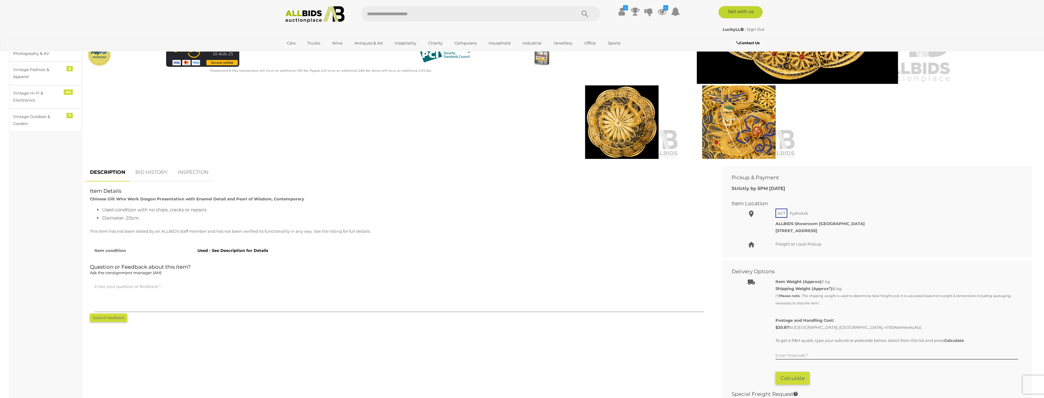
scroll to position [183, 0]
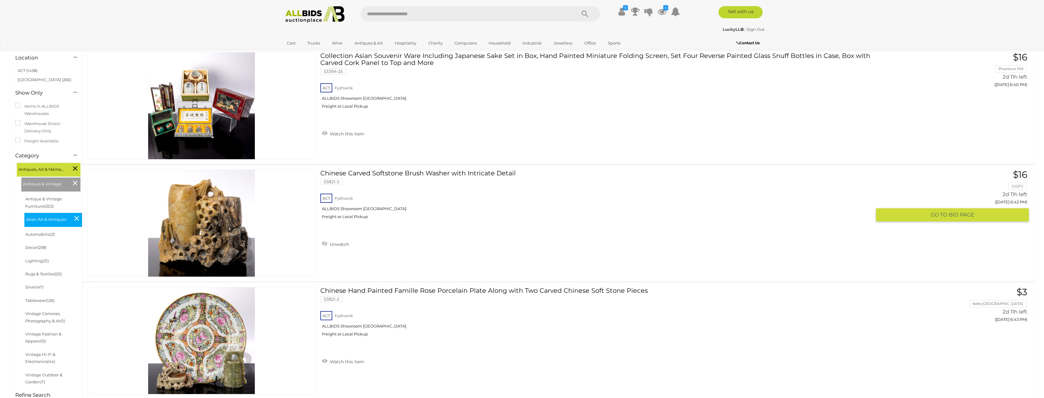
scroll to position [122, 0]
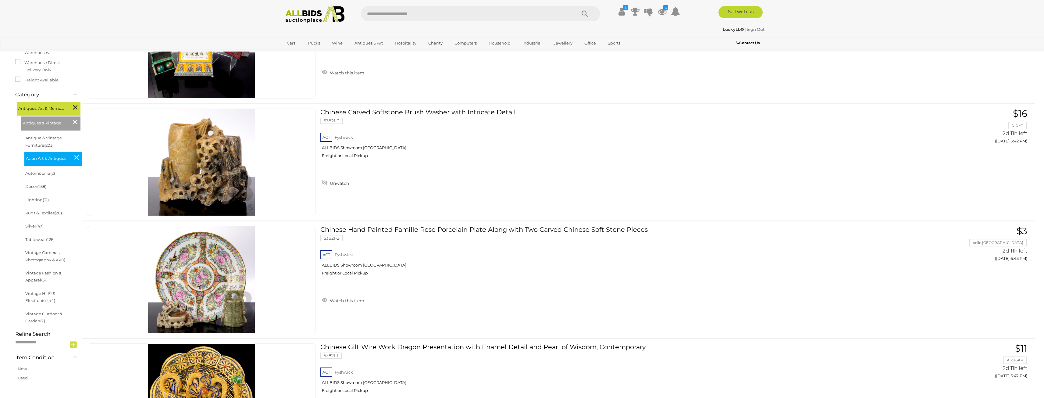
click at [58, 274] on link "Vintage Fashion & Apparel (5)" at bounding box center [43, 276] width 36 height 12
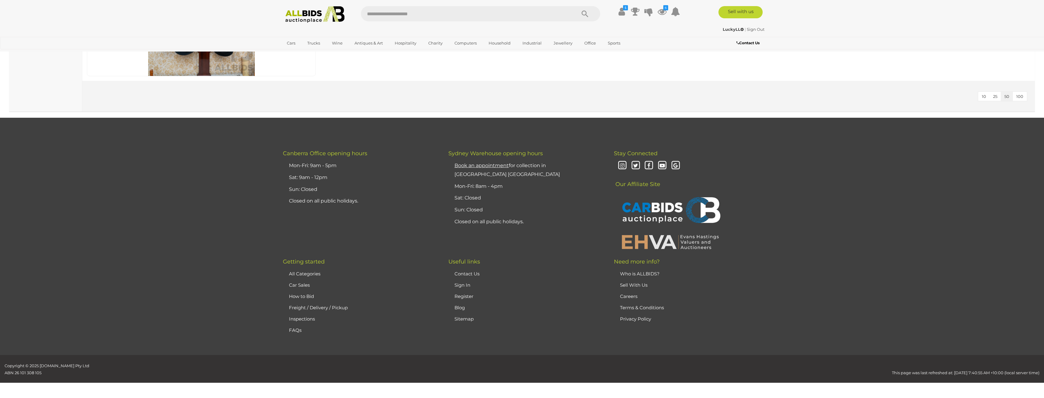
scroll to position [414, 0]
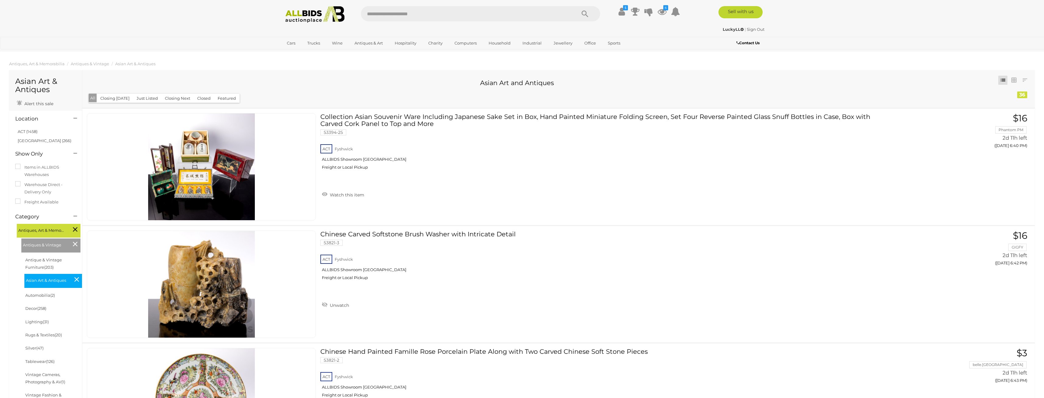
click at [20, 350] on div "Antique & Vintage Furniture (203) Asian Art & Antiques Automobilia (2) (258) (3…" at bounding box center [55, 351] width 70 height 196
click at [33, 349] on link "Silver (47)" at bounding box center [34, 347] width 18 height 5
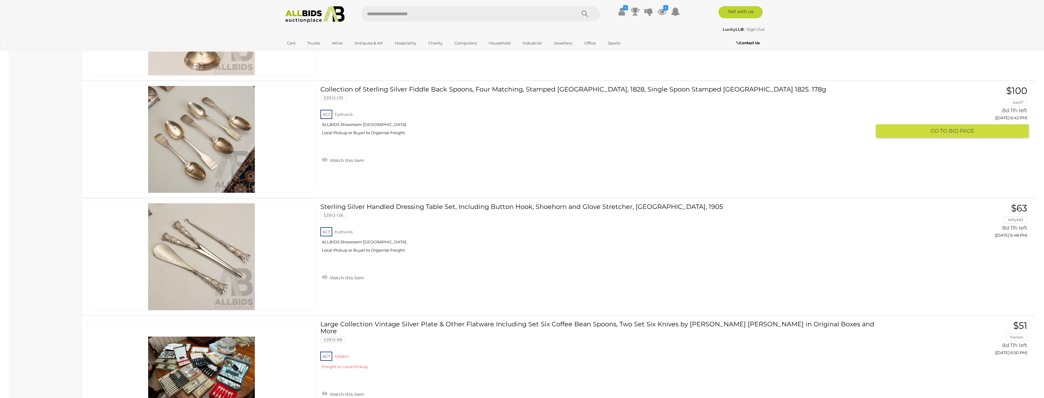
scroll to position [557, 0]
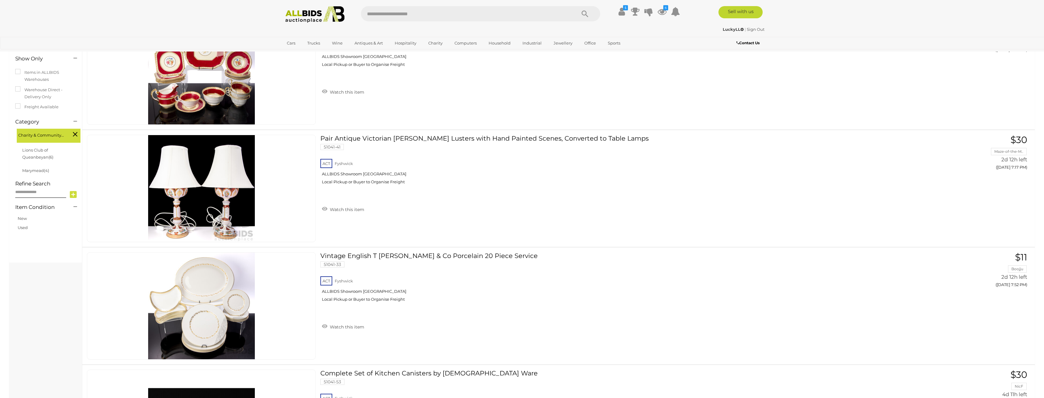
scroll to position [30, 0]
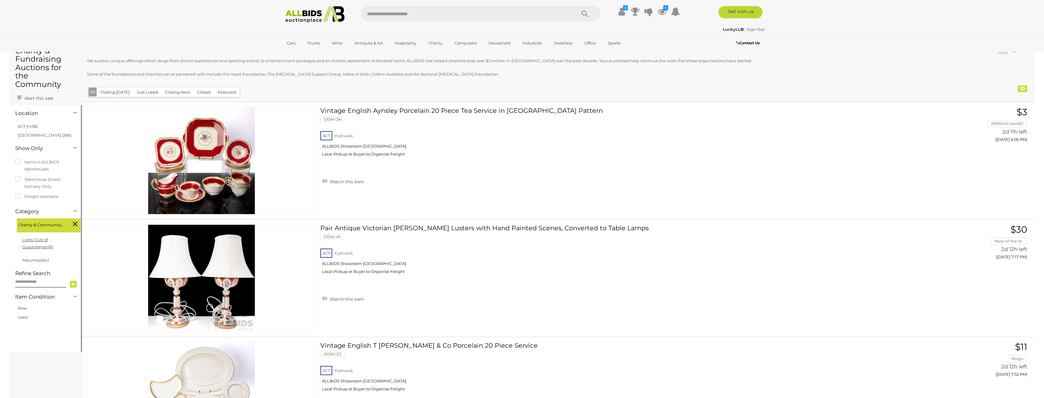
click at [53, 237] on link "Lions Club of Queanbeyan (6)" at bounding box center [37, 243] width 31 height 12
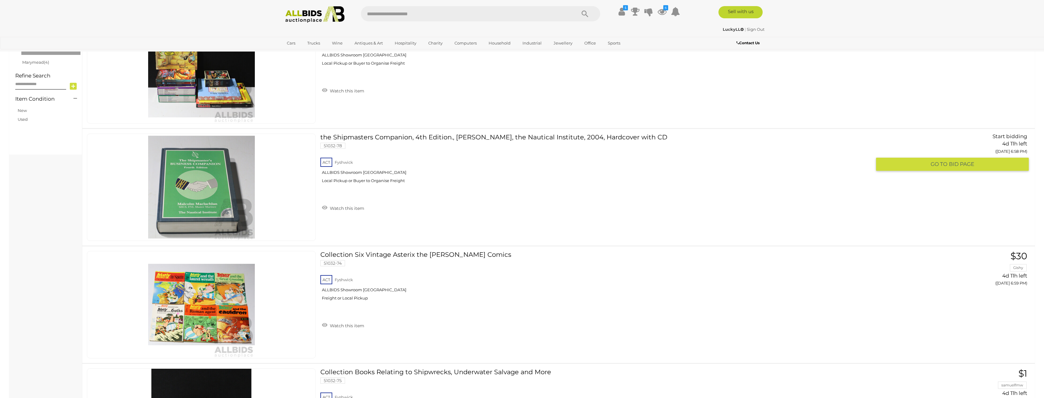
scroll to position [91, 0]
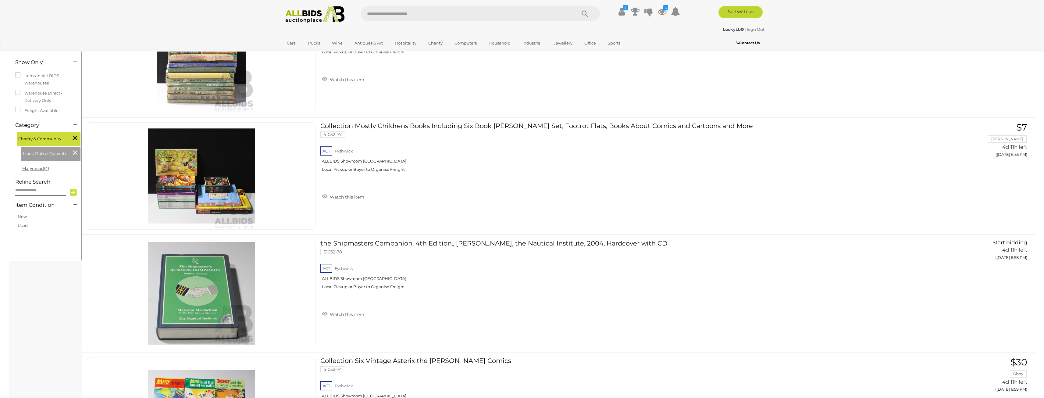
click at [32, 166] on link "Marymead (4)" at bounding box center [35, 168] width 27 height 5
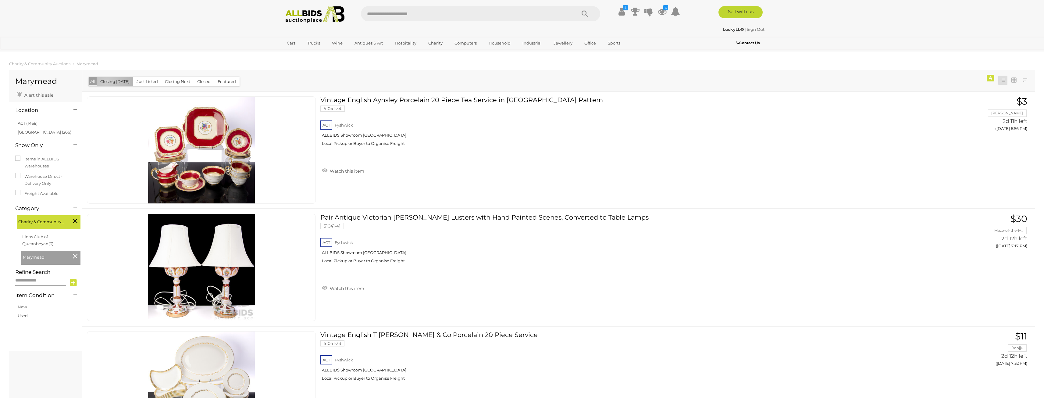
click at [107, 82] on button "Closing [DATE]" at bounding box center [115, 81] width 37 height 9
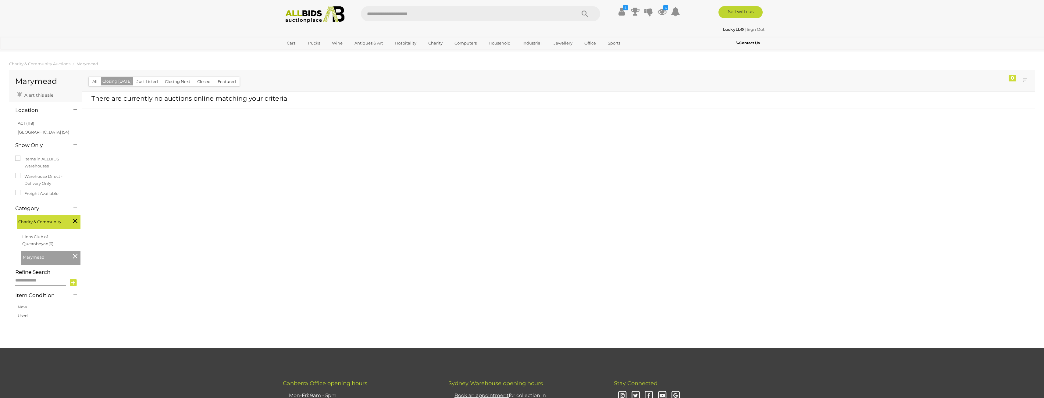
click at [76, 220] on icon at bounding box center [75, 221] width 5 height 8
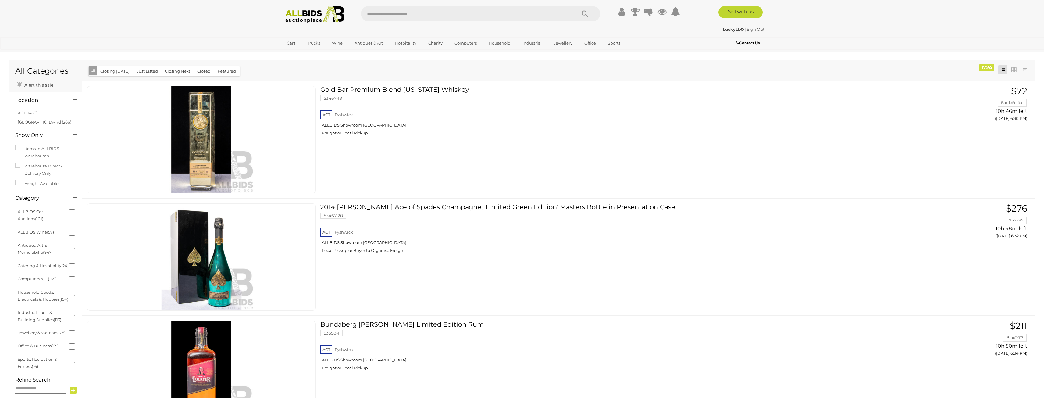
click at [113, 76] on div "All Closing Today Just Listed Closing Next Closed Featured" at bounding box center [164, 71] width 151 height 10
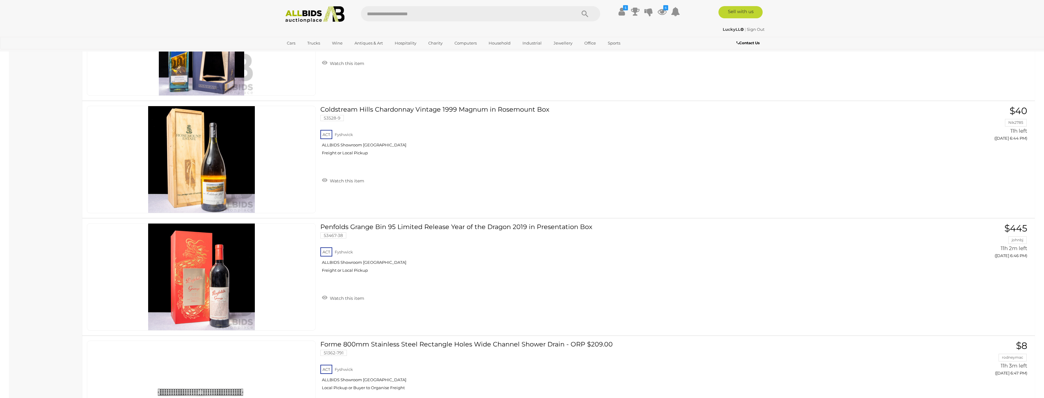
scroll to position [823, 0]
